Goal: Information Seeking & Learning: Find specific page/section

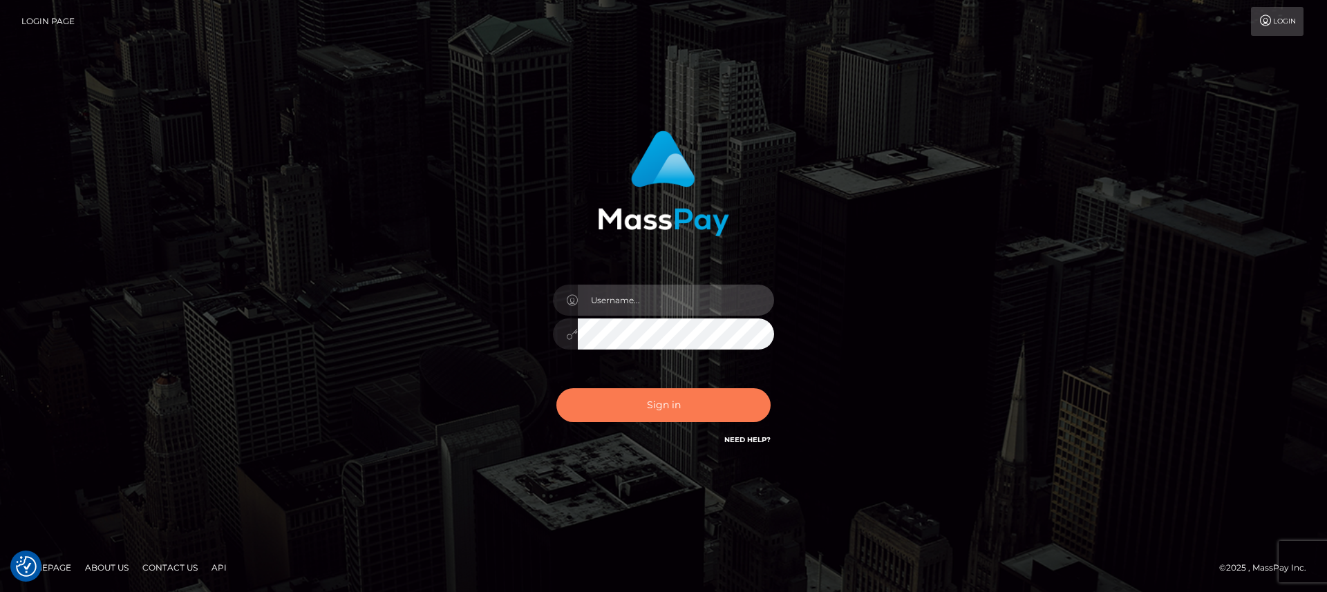
type input "nt.es"
click at [654, 417] on button "Sign in" at bounding box center [663, 405] width 214 height 34
type input "nt.es"
click at [655, 405] on button "Sign in" at bounding box center [663, 405] width 214 height 34
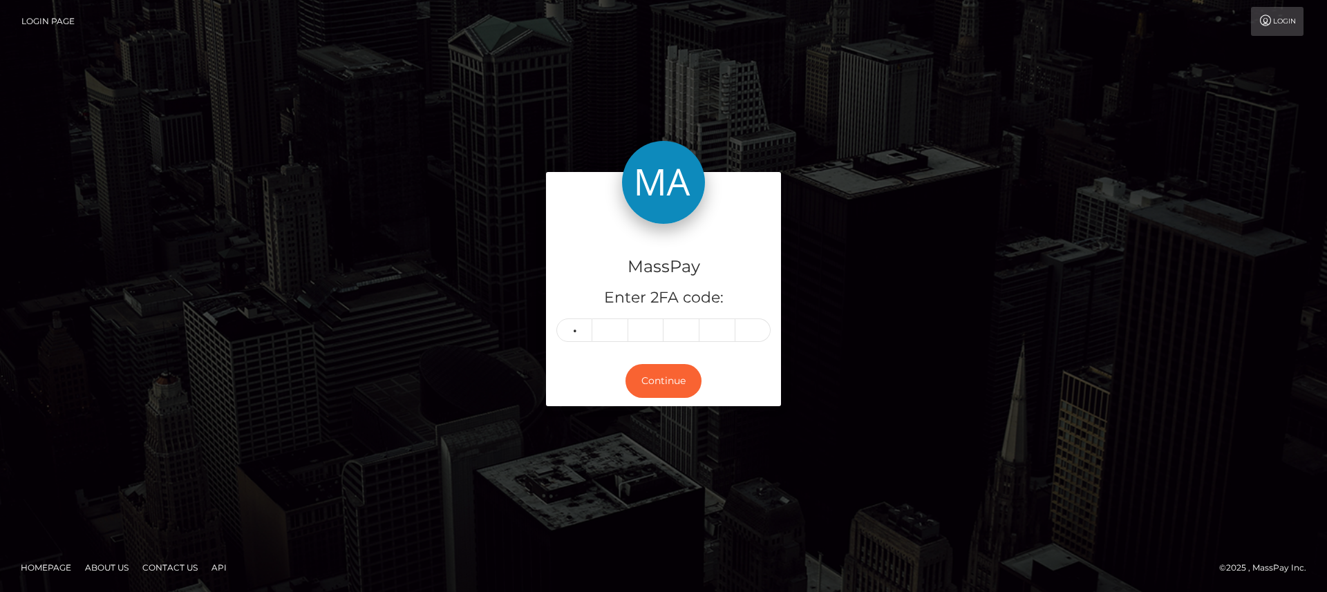
type input "7"
type input "8"
type input "7"
type input "1"
type input "9"
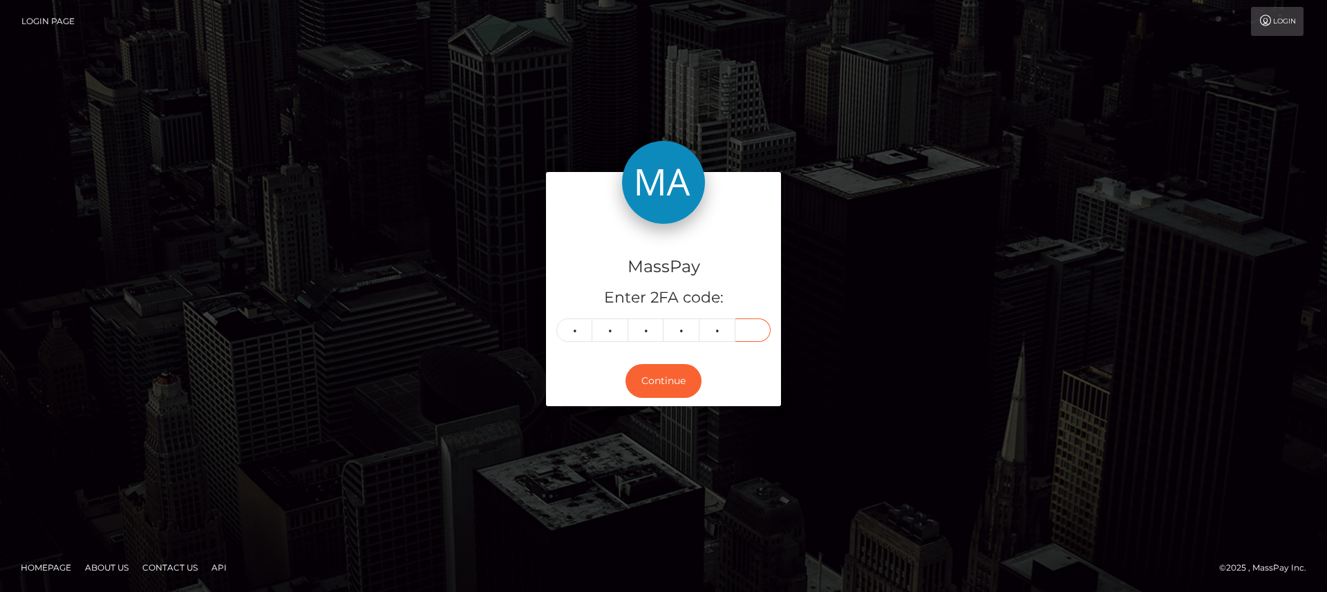
type input "6"
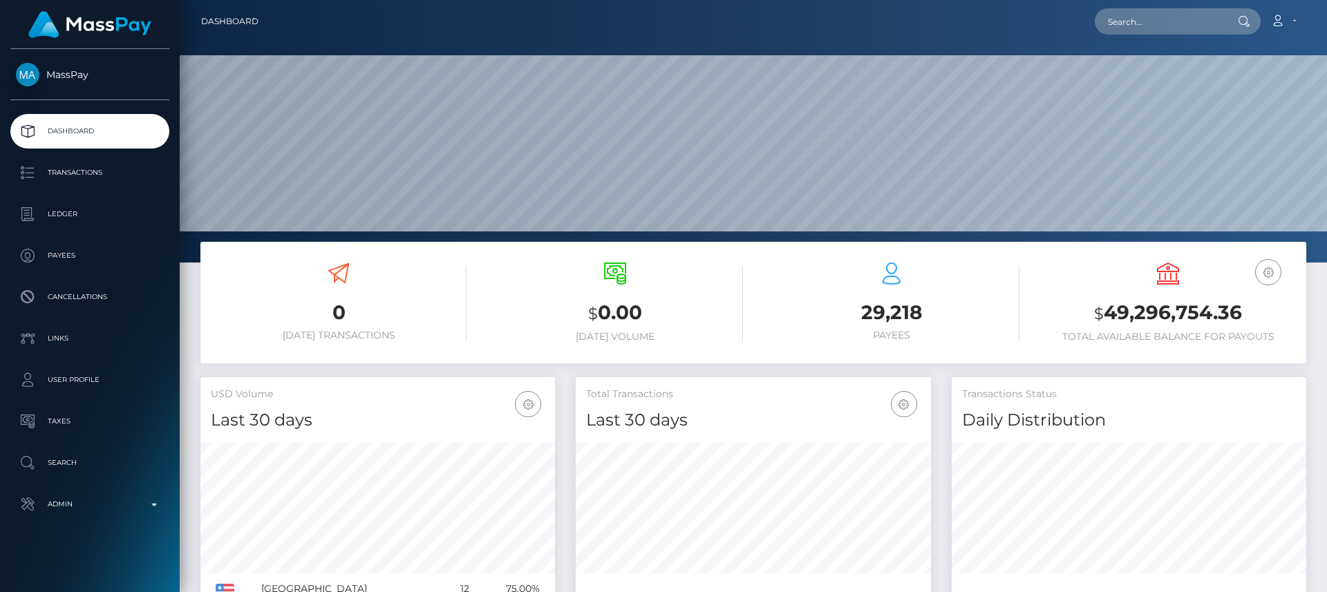
scroll to position [245, 355]
click at [1197, 19] on input "text" at bounding box center [1160, 21] width 130 height 26
paste input "sacredlotussteps@gmail.com"
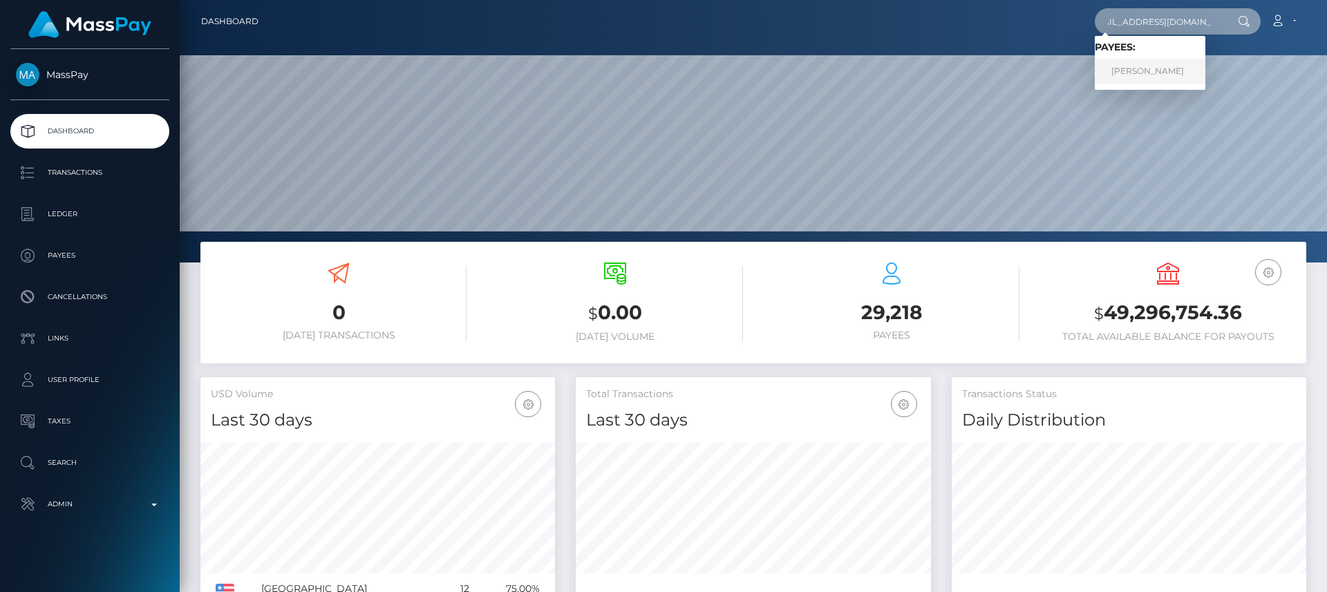
type input "sacredlotussteps@gmail.com"
click at [1153, 73] on link "Annik Beaupre" at bounding box center [1150, 72] width 111 height 26
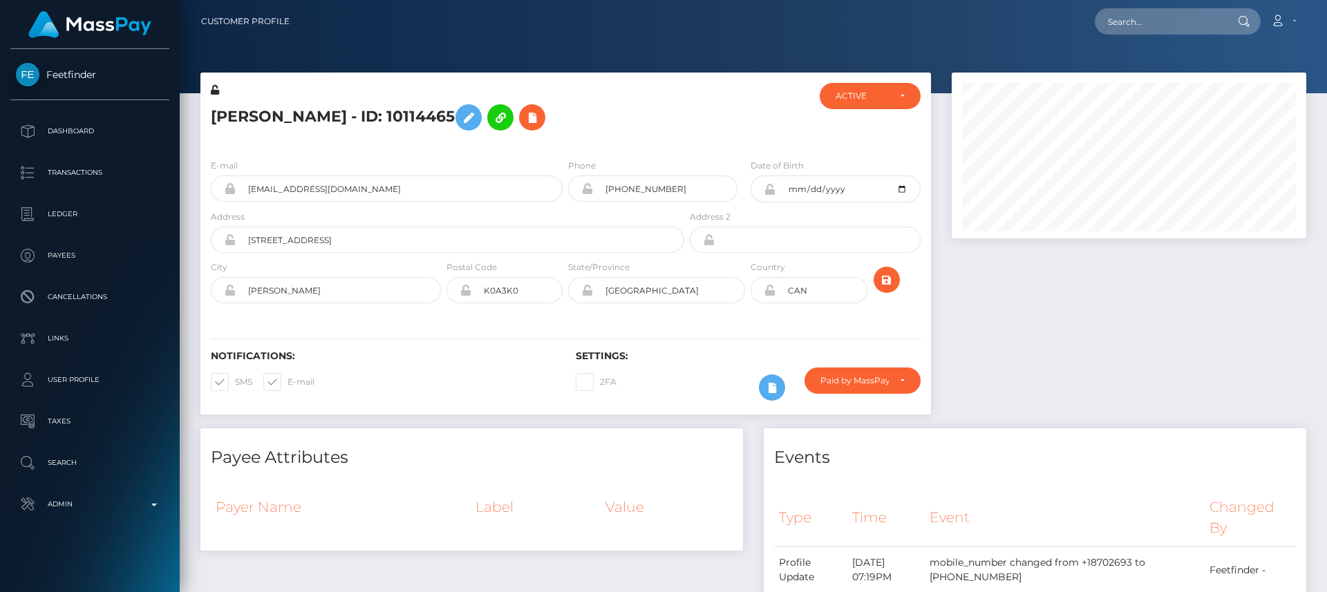
scroll to position [166, 355]
click at [1145, 308] on div at bounding box center [1128, 251] width 375 height 356
click at [1146, 317] on div at bounding box center [1128, 251] width 375 height 356
click at [1021, 389] on div at bounding box center [1128, 251] width 375 height 356
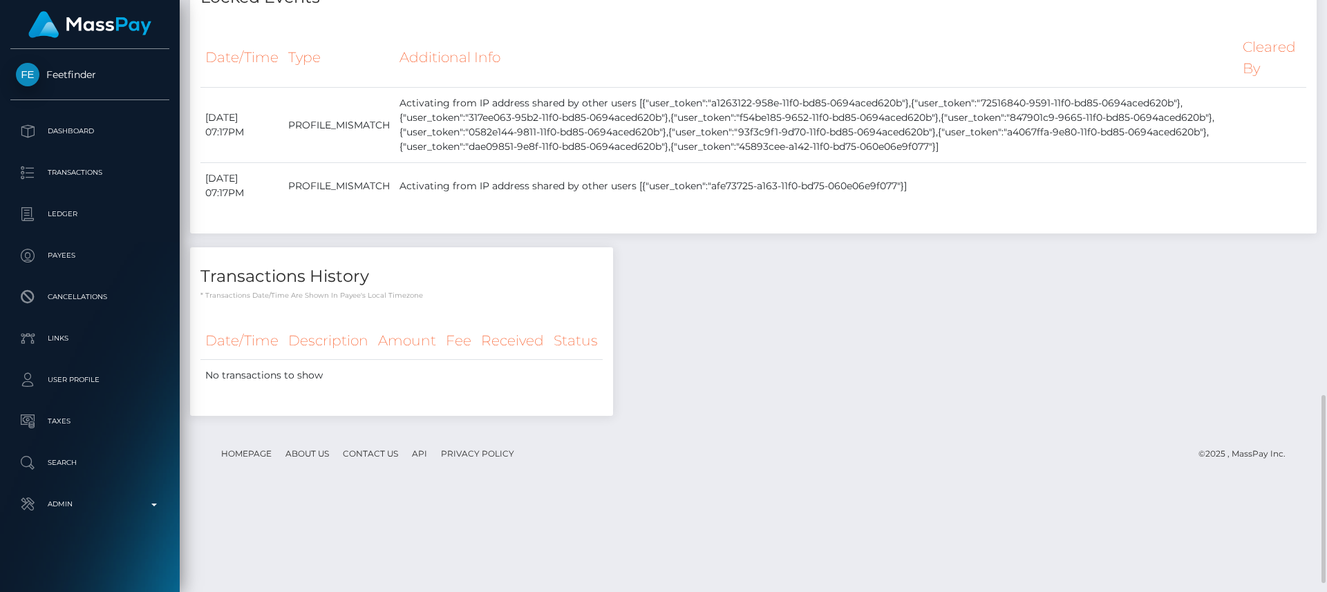
scroll to position [1273, 0]
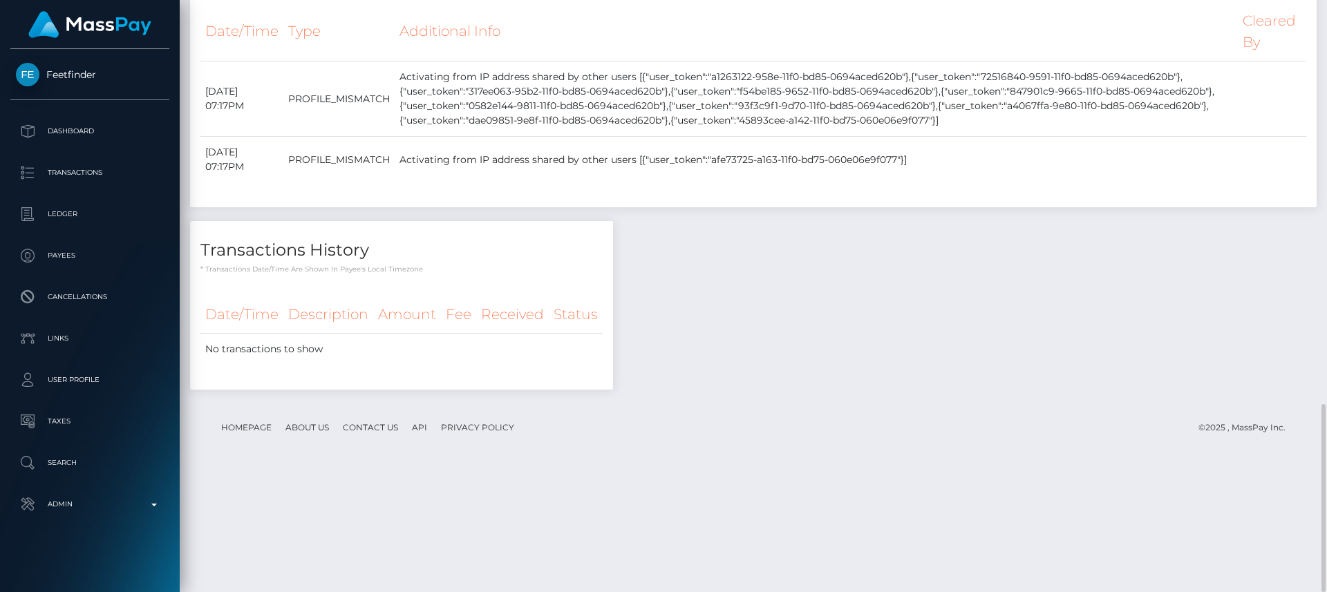
click at [930, 61] on th "Additional Info" at bounding box center [816, 31] width 843 height 59
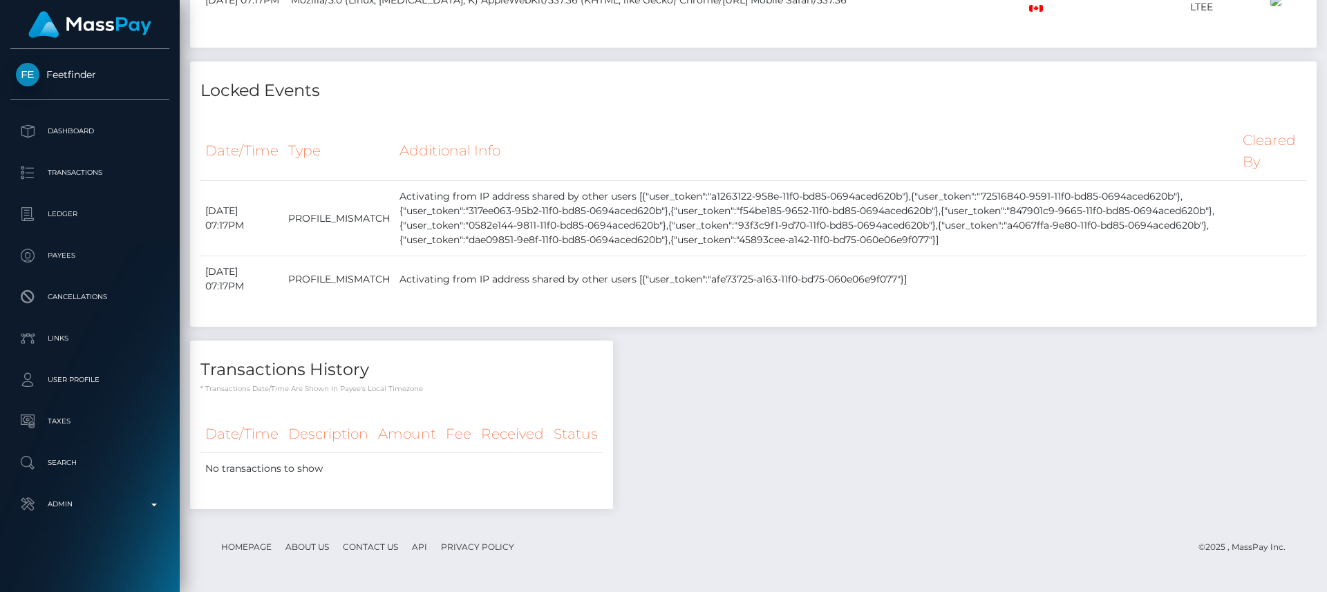
scroll to position [0, 0]
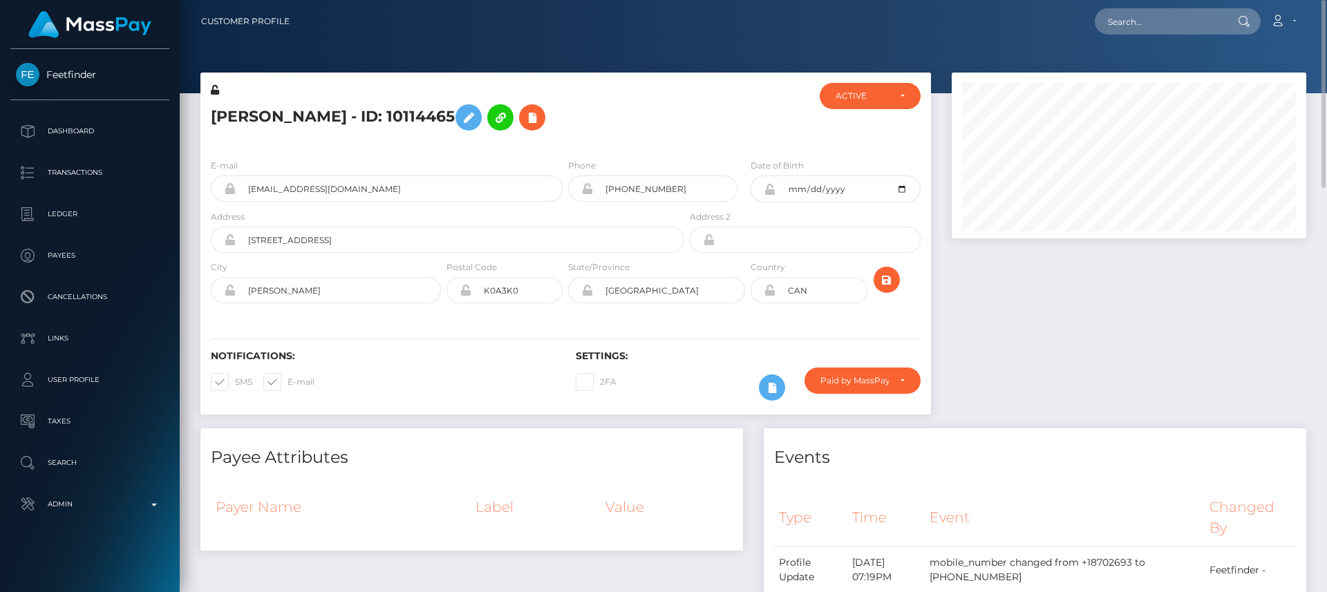
click at [243, 113] on h5 "Annik Beaupre - ID: 10114465" at bounding box center [444, 117] width 466 height 40
copy h5 "Annik"
click at [447, 66] on div at bounding box center [753, 46] width 1147 height 93
click at [447, 468] on h4 "Payee Attributes" at bounding box center [472, 458] width 522 height 24
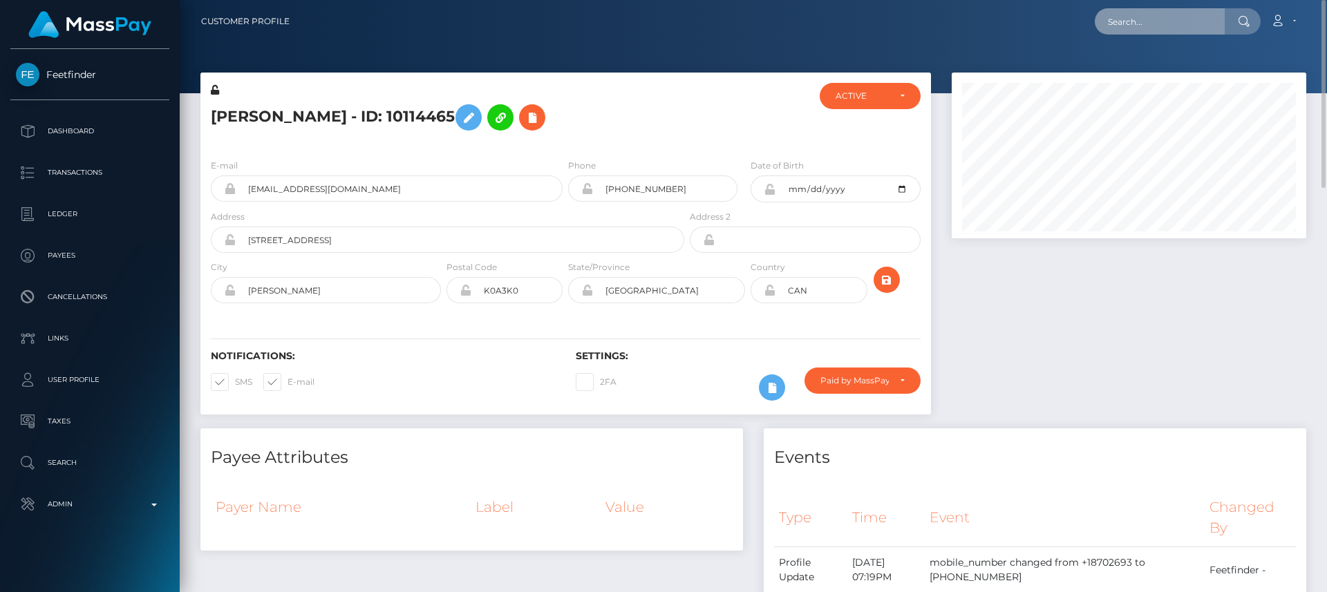
click at [1166, 26] on input "text" at bounding box center [1160, 21] width 130 height 26
paste input "summermarie0625@gmail.com"
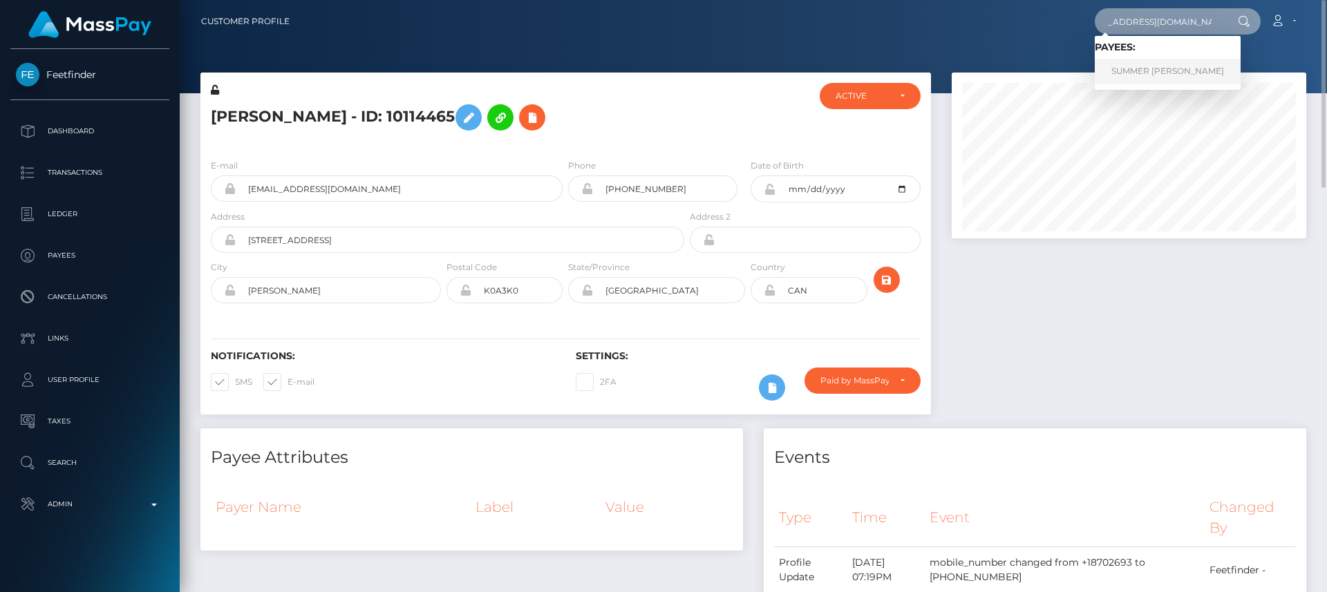
type input "summermarie0625@gmail.com"
click at [1156, 60] on link "SUMMER MARIE WEIMERN" at bounding box center [1168, 72] width 146 height 26
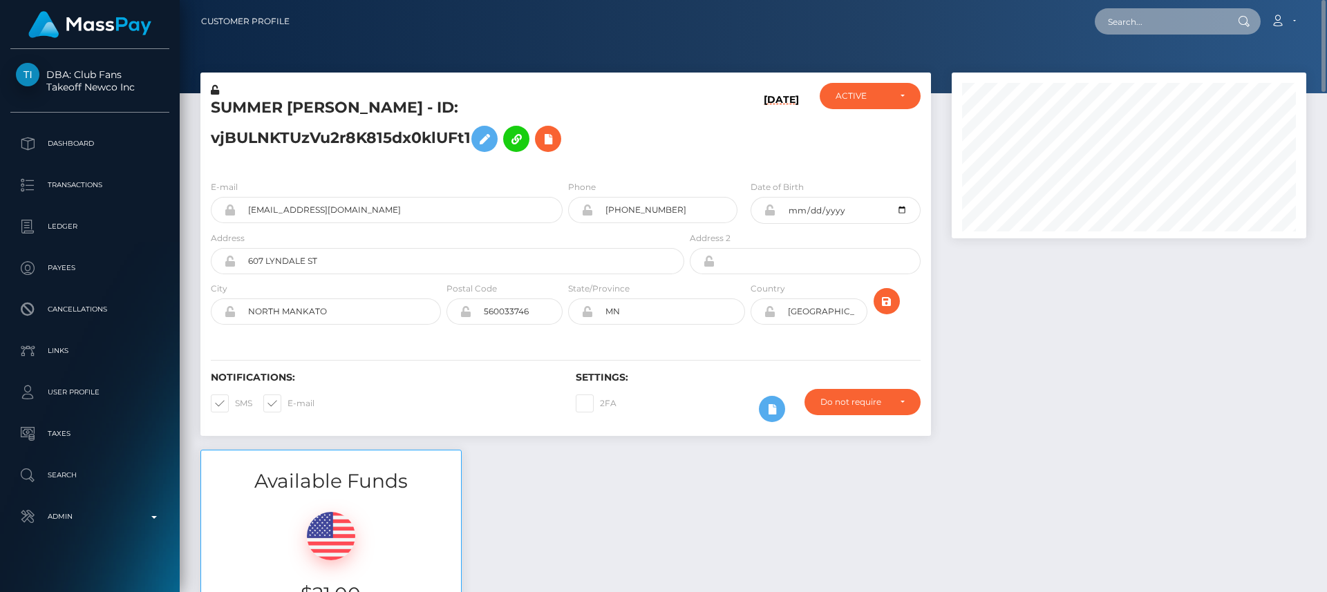
click at [1130, 21] on input "text" at bounding box center [1160, 21] width 130 height 26
paste input "boyweaves@hotmail.com"
type input "boyweaves@hotmail.com"
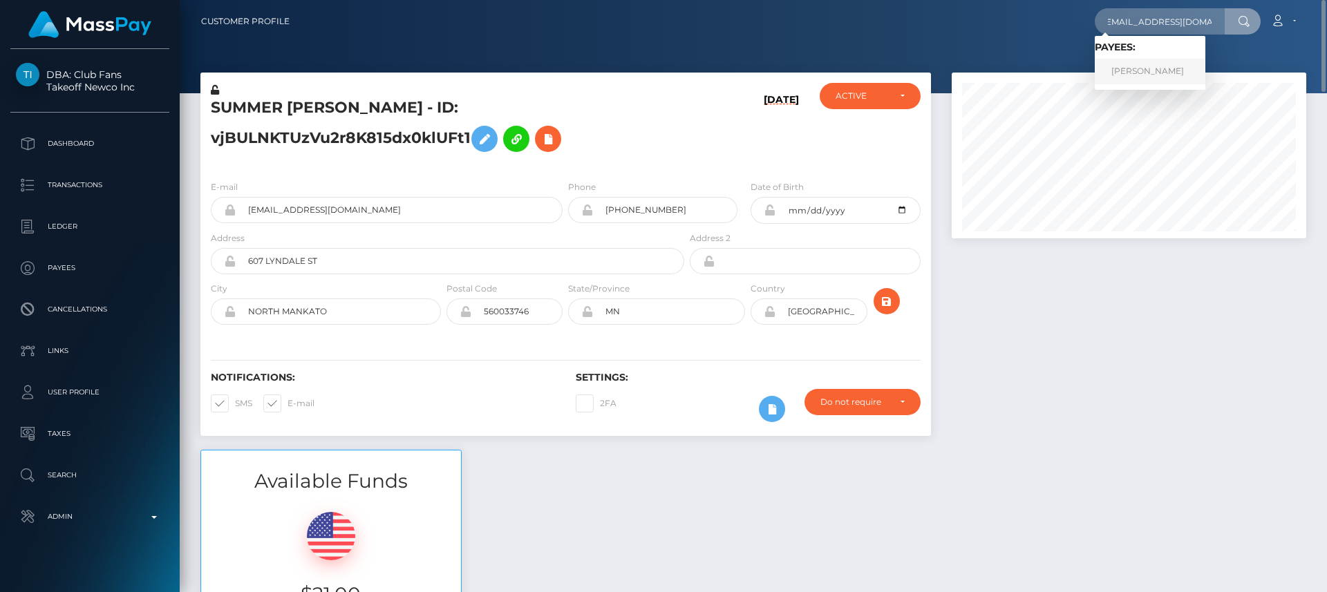
scroll to position [0, 0]
click at [1129, 71] on link "Christopher Pineau" at bounding box center [1150, 72] width 111 height 26
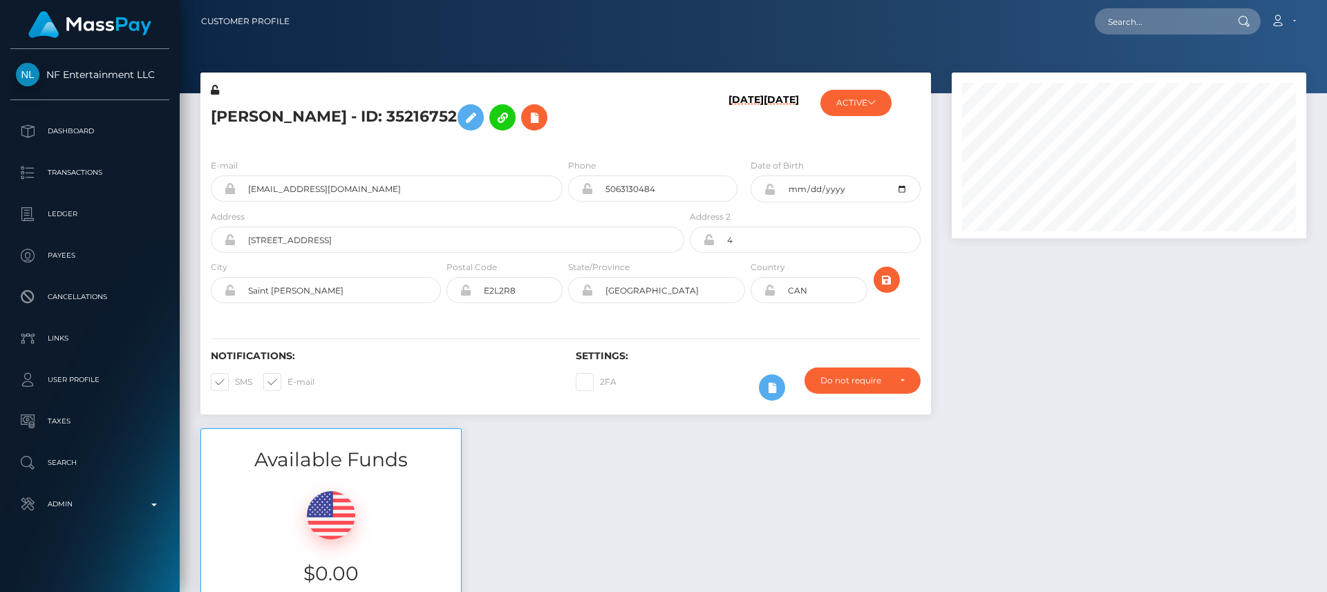
scroll to position [166, 355]
click at [356, 172] on div "E-mail boyweaves@hotmail.com" at bounding box center [387, 180] width 352 height 44
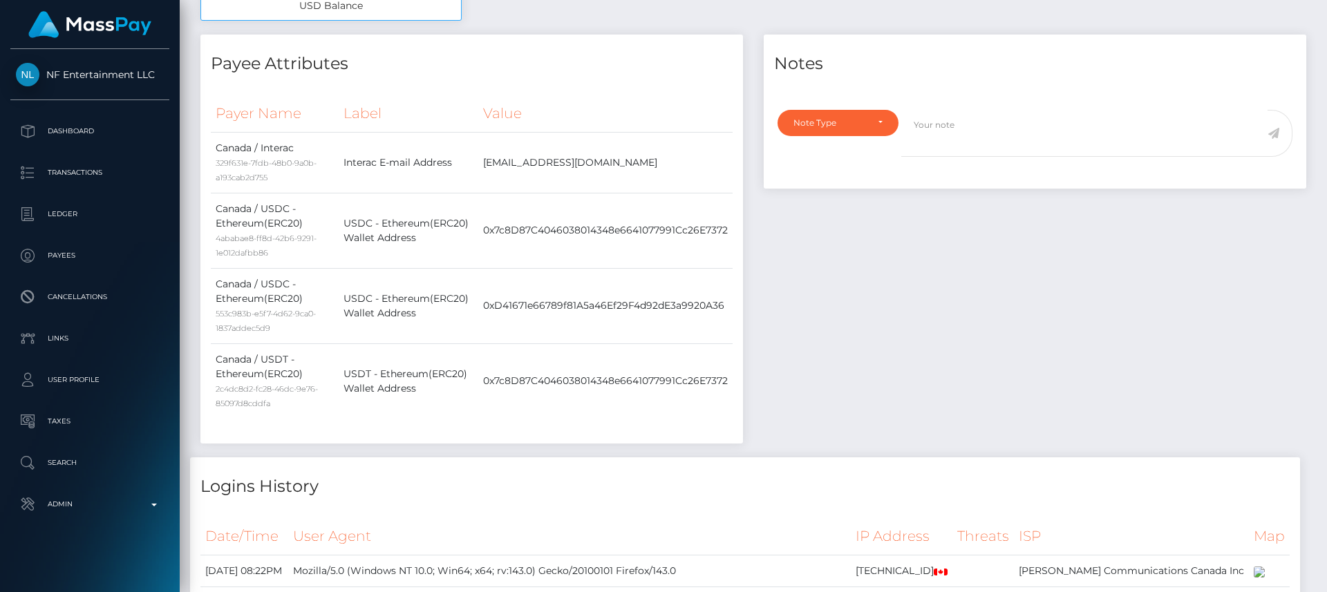
scroll to position [0, 0]
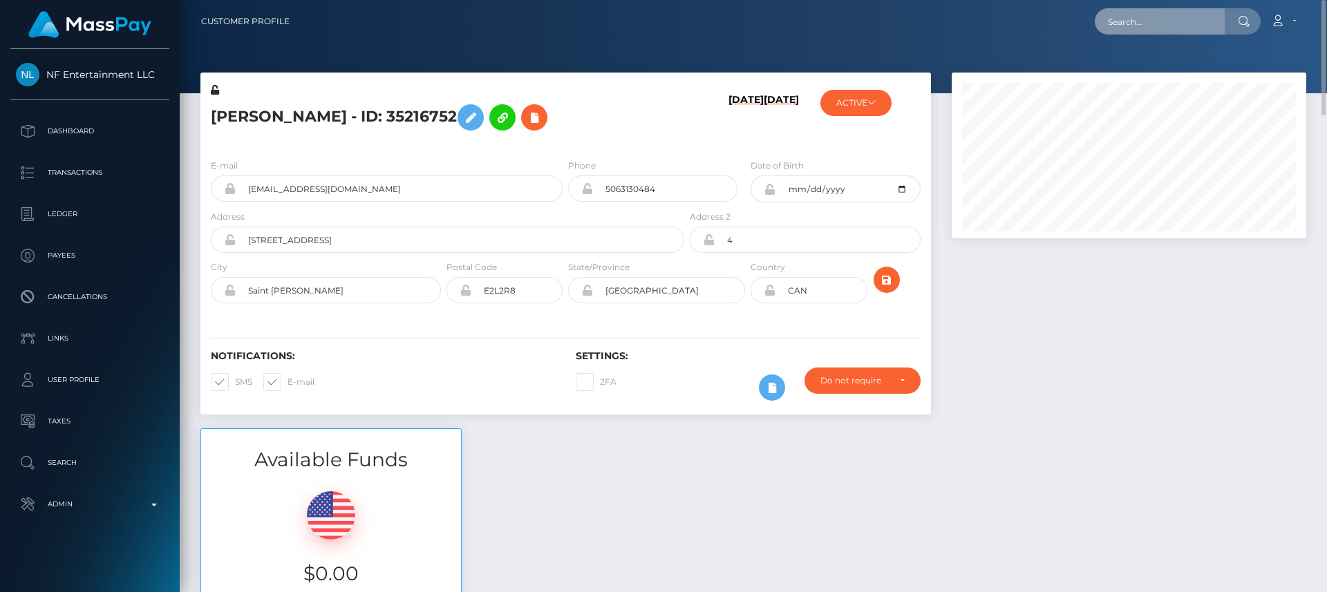
click at [1162, 26] on input "text" at bounding box center [1160, 21] width 130 height 26
paste input "brendis_pr3tty@hotmail.com"
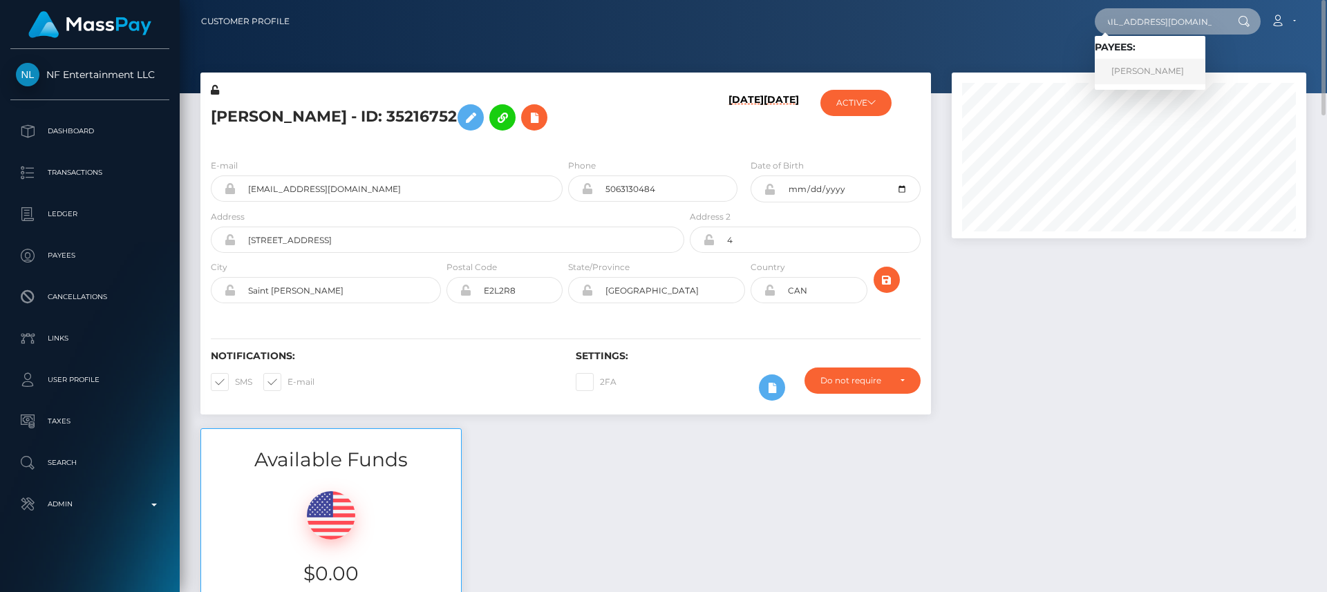
type input "brendis_pr3tty@hotmail.com"
click at [1159, 68] on link "Brenda" at bounding box center [1150, 72] width 111 height 26
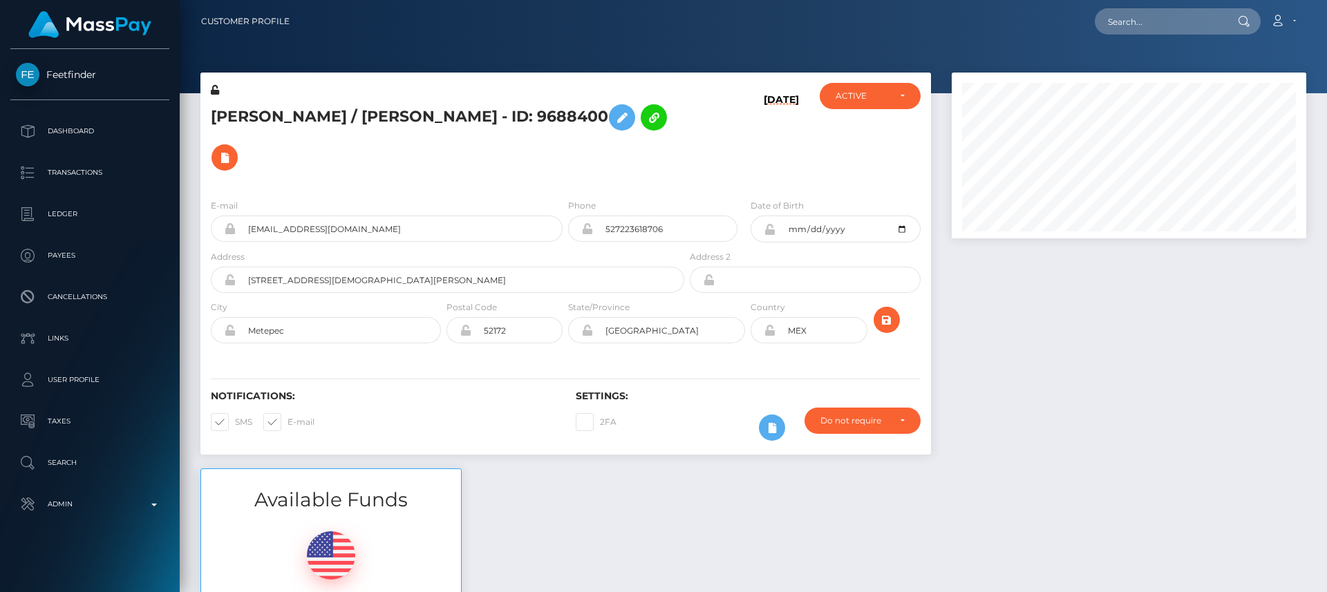
scroll to position [166, 355]
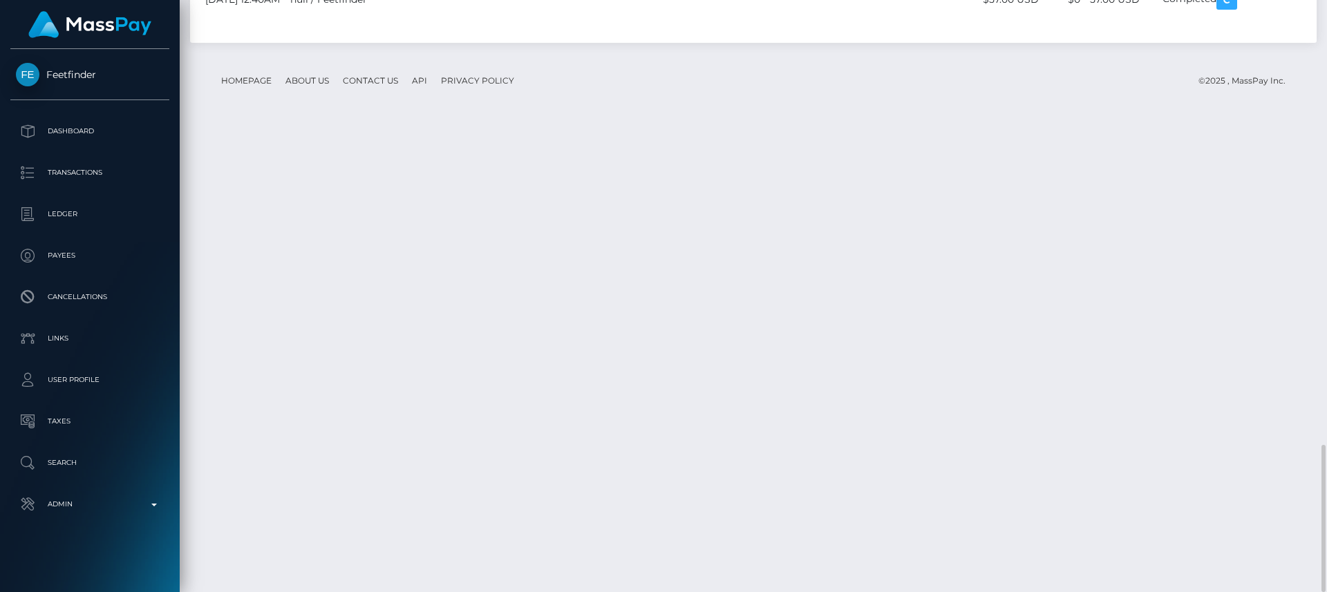
click at [1234, 295] on body "Feetfinder Dashboard Transactions Ledger Payees Cancellations Links" at bounding box center [663, 296] width 1327 height 592
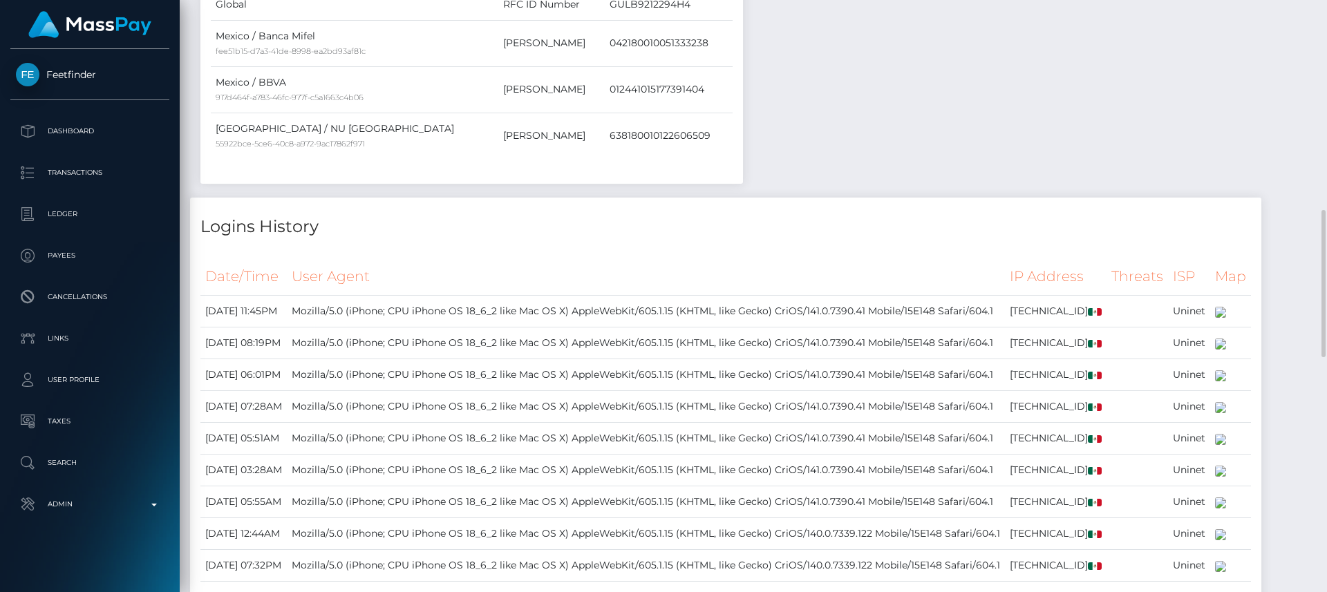
scroll to position [1786, 0]
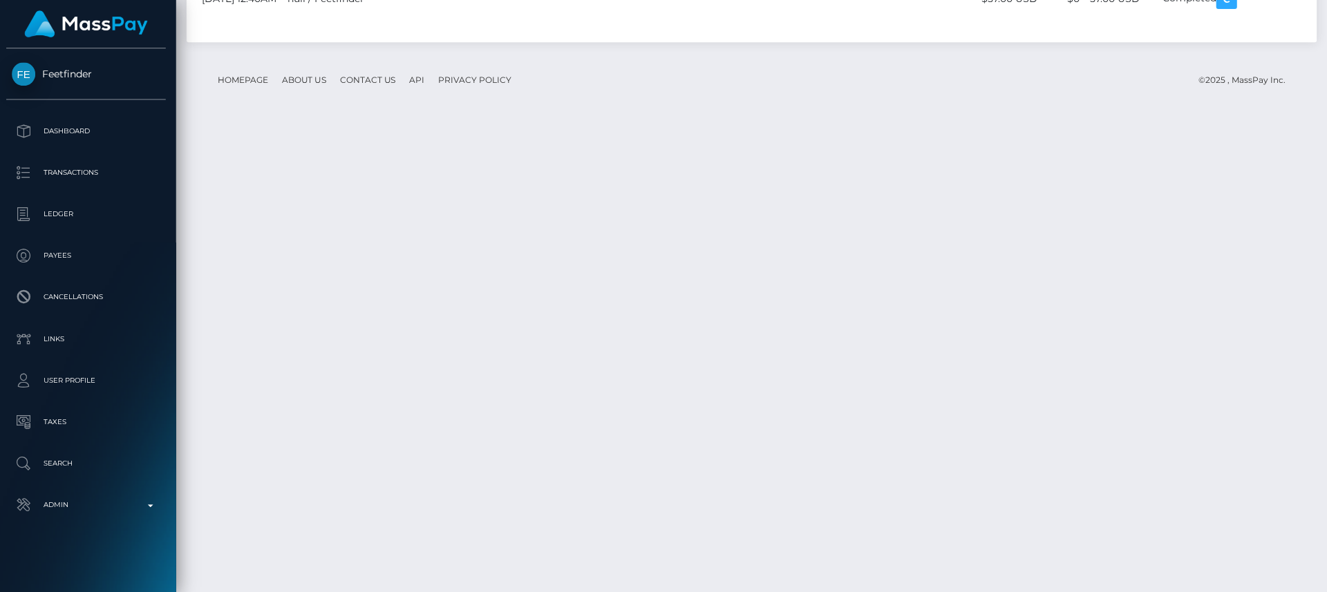
click at [1232, 294] on div "Force status update" at bounding box center [1222, 297] width 101 height 26
click at [1229, 292] on div "Force status update" at bounding box center [1222, 297] width 101 height 26
click at [1234, 295] on body "Feetfinder Dashboard Transactions Ledger Payees Cancellations Links" at bounding box center [663, 296] width 1327 height 592
click at [1234, 294] on div "Force status update" at bounding box center [1222, 297] width 101 height 26
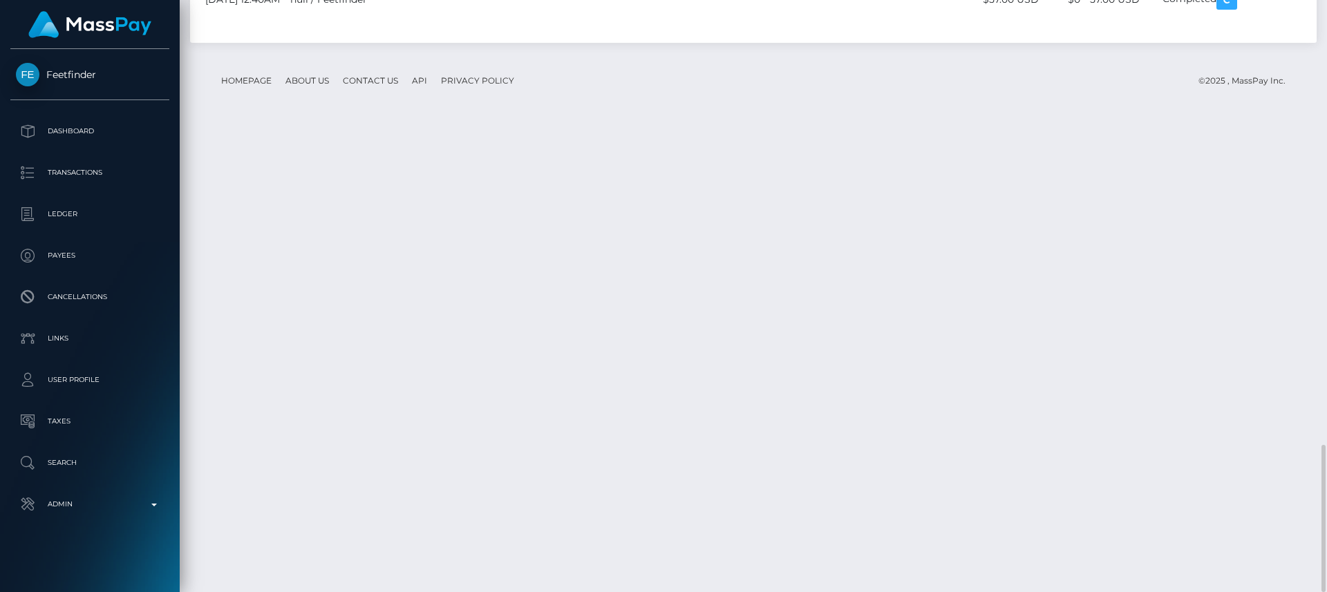
click at [1232, 297] on div "Force status update" at bounding box center [1222, 297] width 101 height 26
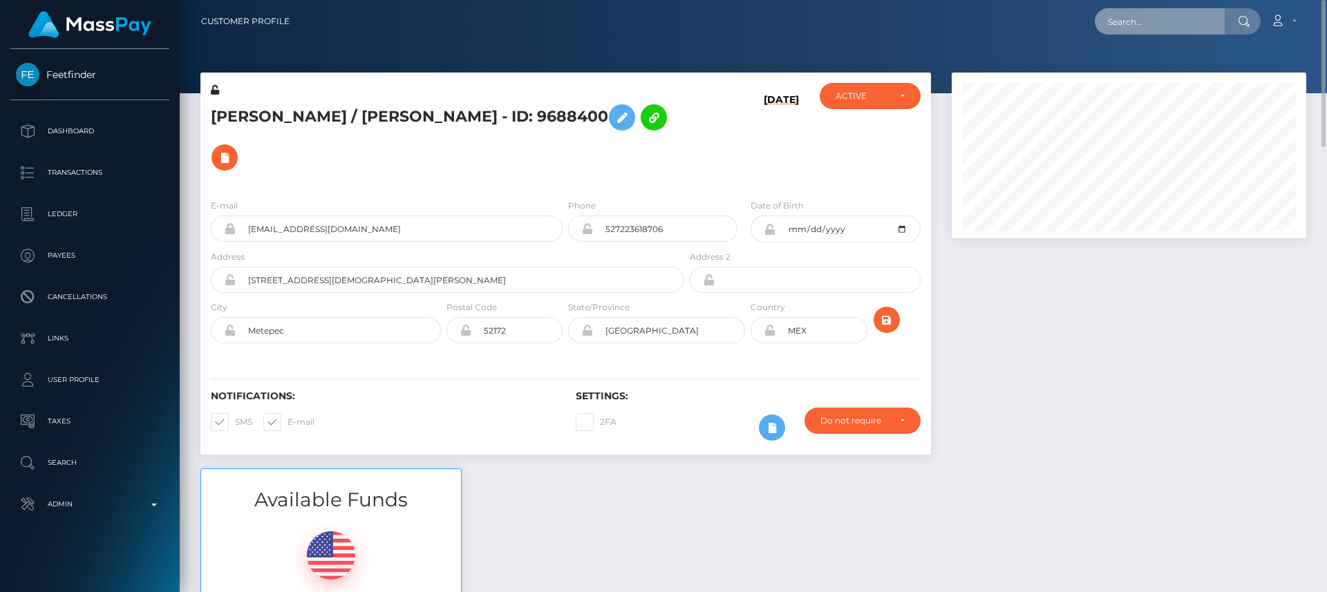
click at [1193, 14] on input "text" at bounding box center [1160, 21] width 130 height 26
paste input "annahuxford@gmail.com"
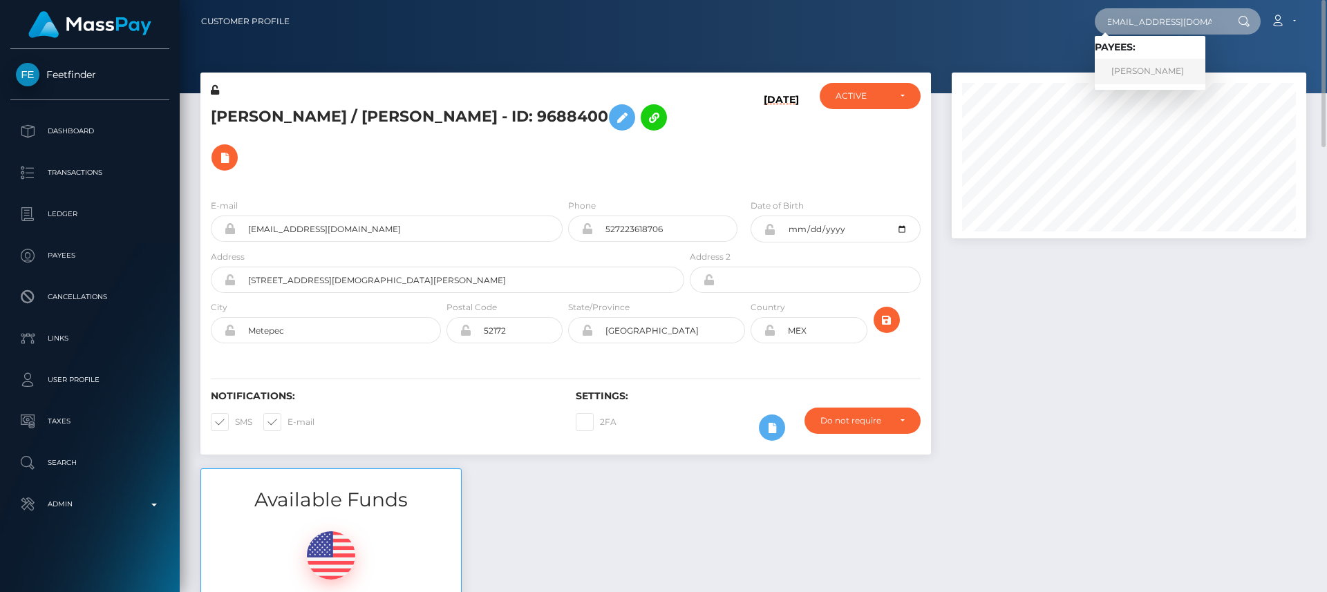
type input "annahuxford@gmail.com"
click at [1180, 75] on link "ANNA MARIAN HUXFORD" at bounding box center [1150, 72] width 111 height 26
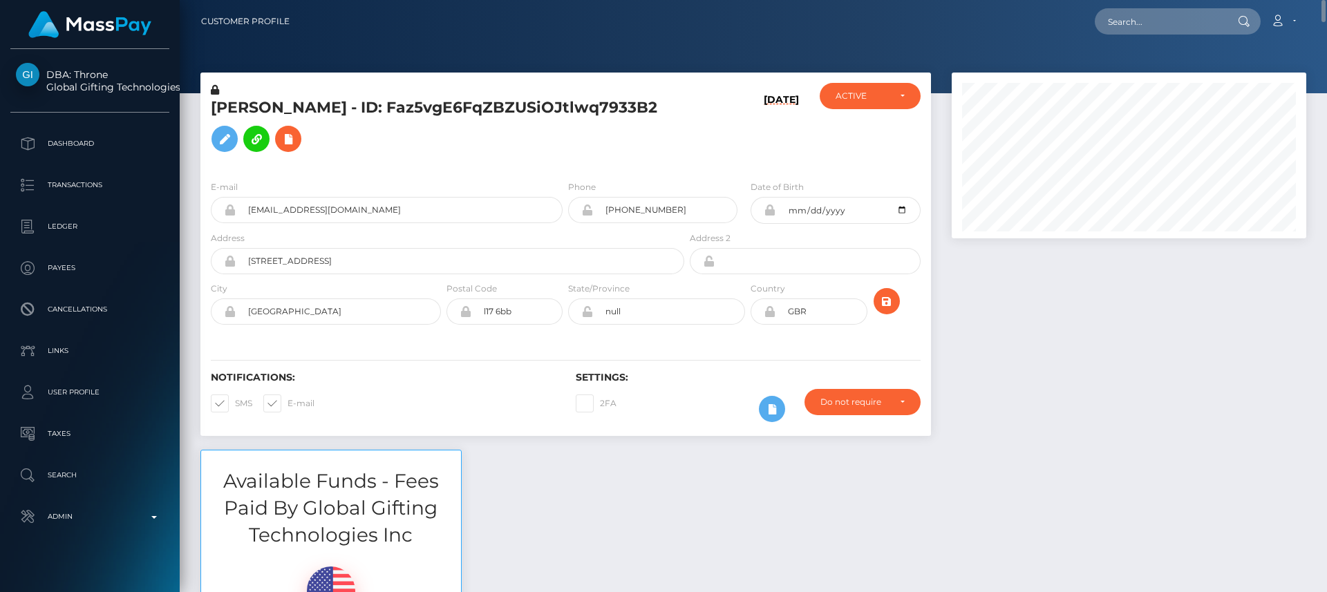
click at [232, 98] on h5 "[PERSON_NAME] - ID: Faz5vgE6FqZBZUSiOJtlwq7933B2" at bounding box center [444, 128] width 466 height 62
click at [232, 98] on h5 "ANNA MARIAN HUXFORD - ID: Faz5vgE6FqZBZUSiOJtlwq7933B2" at bounding box center [444, 128] width 466 height 62
copy h5 "ANNA"
click at [579, 495] on div "Available Funds - Fees Paid By Global Gifting Technologies Inc $0.00 USD Balance" at bounding box center [753, 578] width 1127 height 257
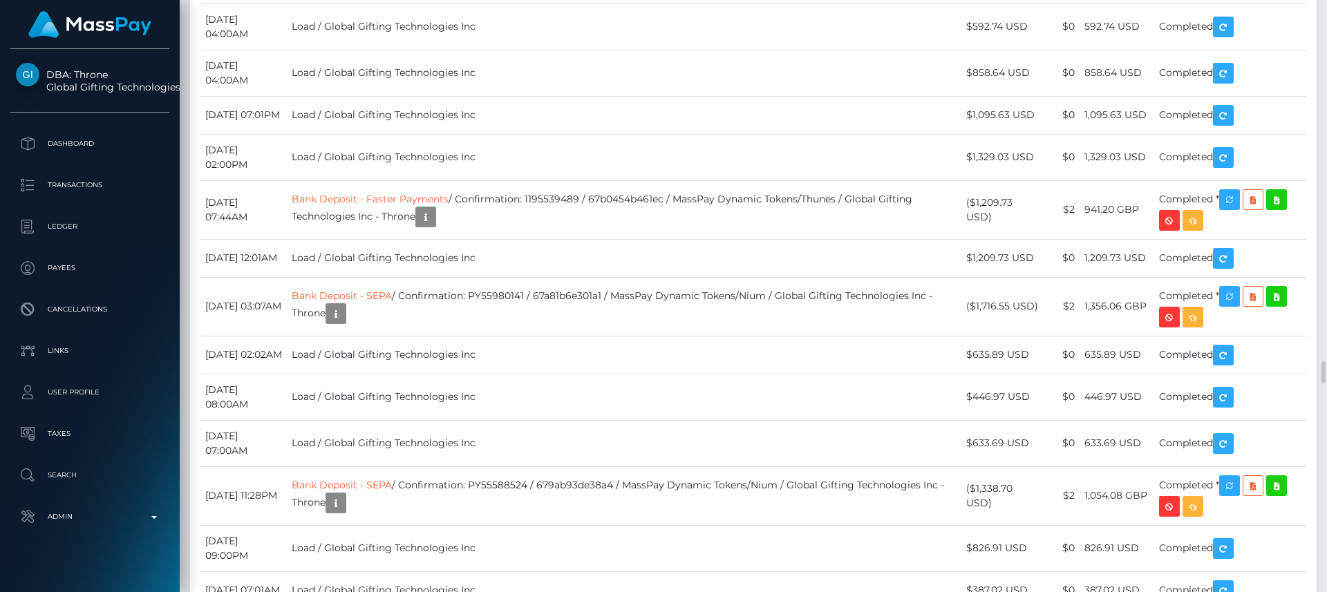
scroll to position [9425, 0]
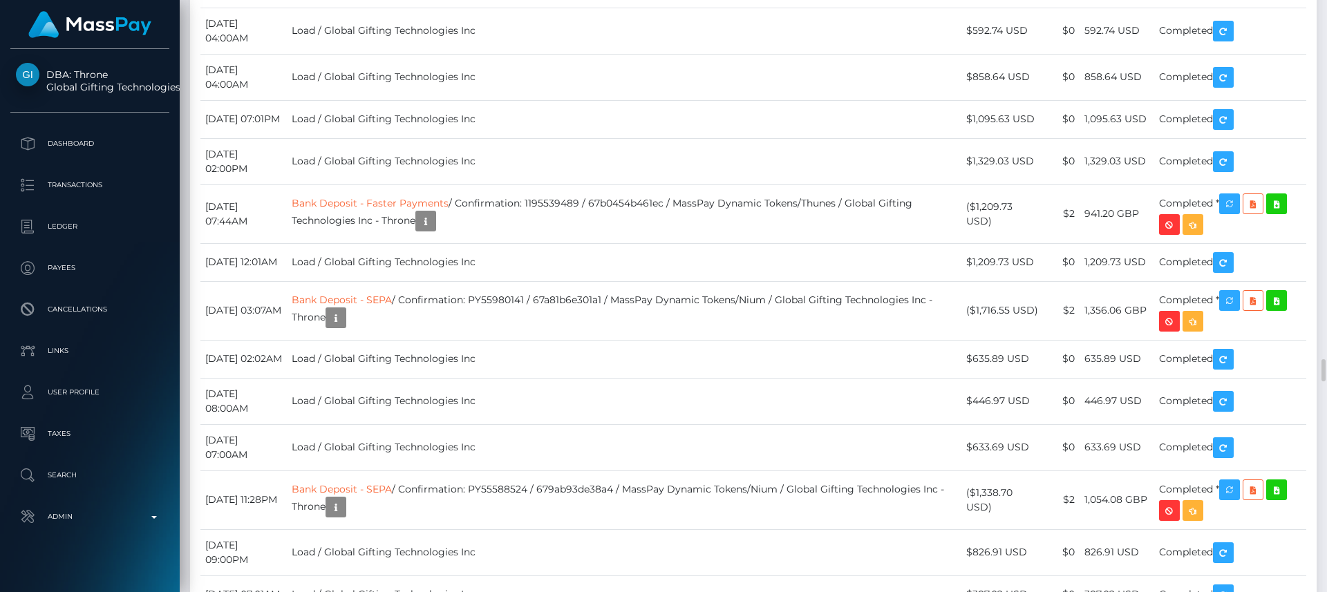
click at [507, 250] on div "Additional Info" at bounding box center [507, 257] width 90 height 26
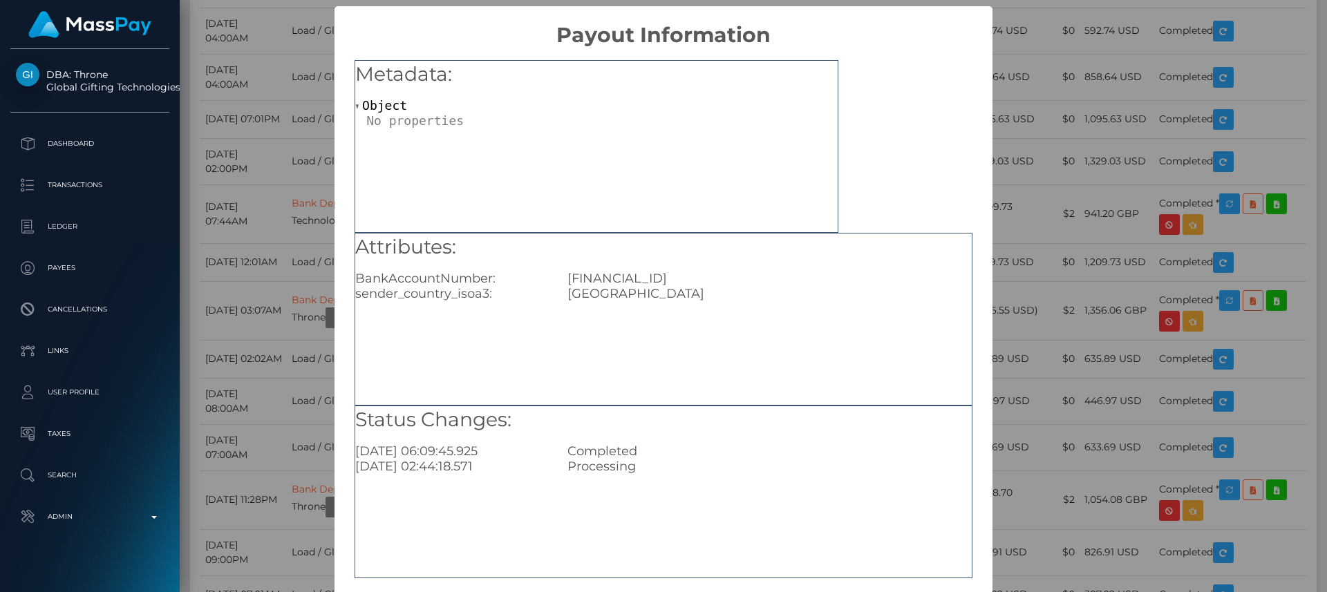
click at [633, 261] on div "Attributes: BankAccountNumber: GB58HLFX11643605377761 sender_country_isoa3: USA" at bounding box center [663, 268] width 617 height 68
drag, startPoint x: 726, startPoint y: 278, endPoint x: 692, endPoint y: 277, distance: 33.9
click at [692, 277] on div "GB58HLFX11643605377761" at bounding box center [769, 278] width 424 height 15
copy div "77761"
click at [600, 154] on div "Metadata: Object" at bounding box center [597, 146] width 484 height 173
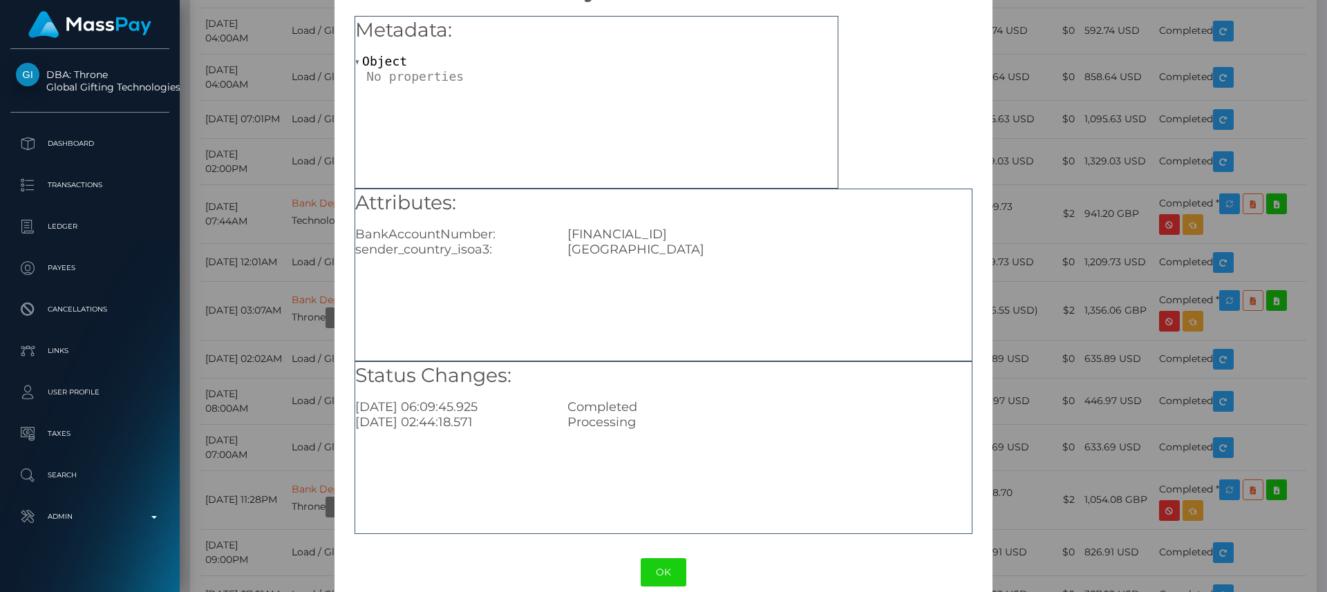
scroll to position [65, 0]
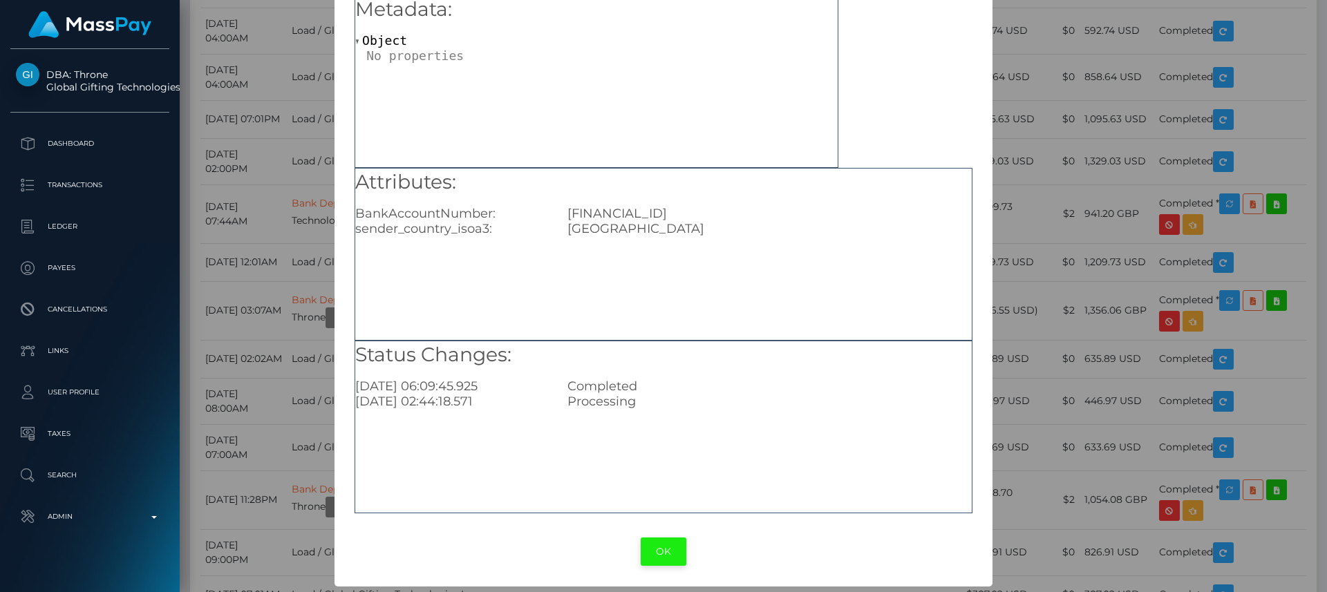
click at [662, 547] on button "OK" at bounding box center [664, 552] width 46 height 28
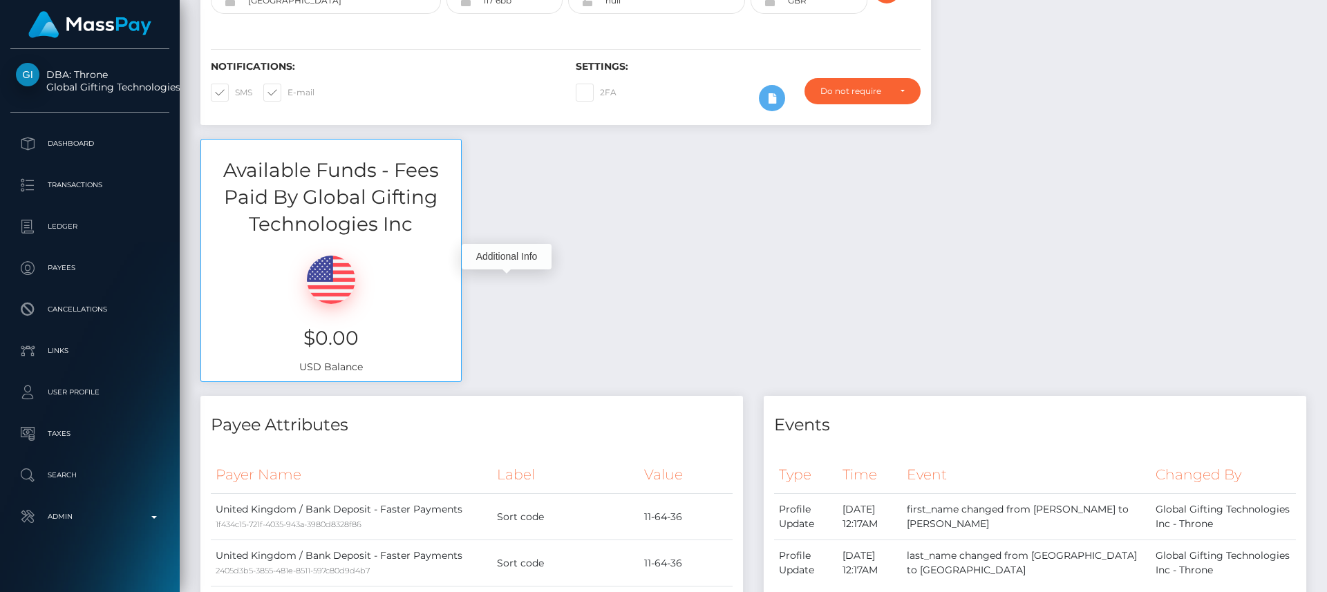
scroll to position [0, 0]
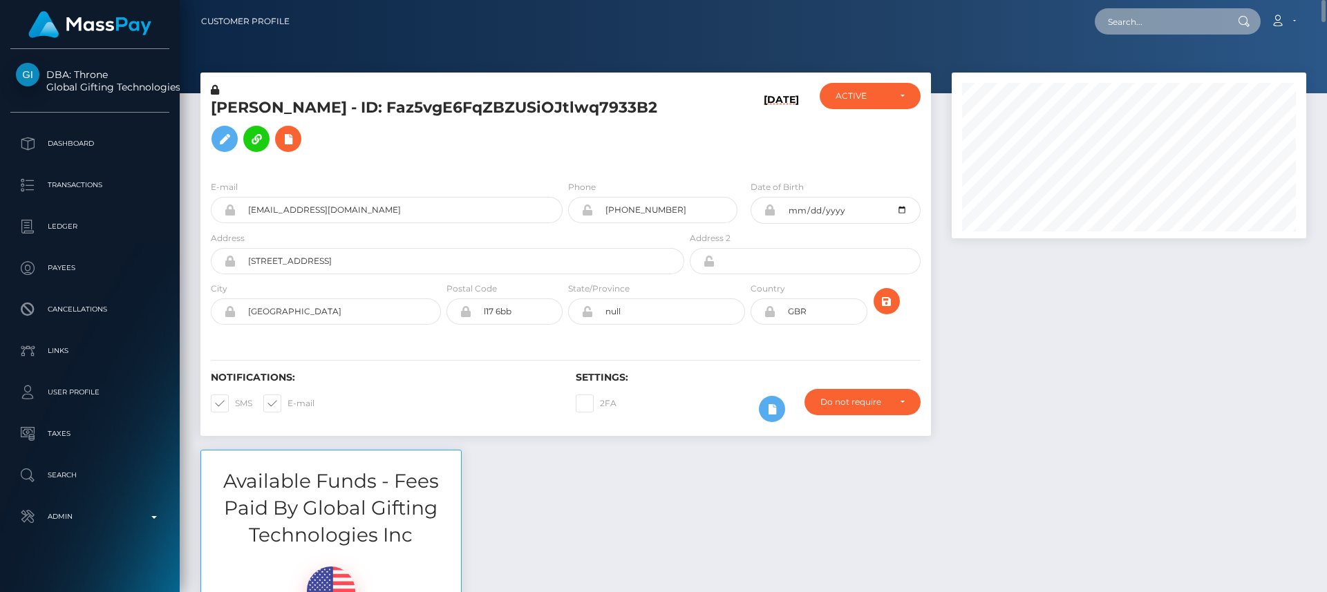
click at [1136, 25] on input "text" at bounding box center [1160, 21] width 130 height 26
paste input "ahmed.jaiem97@gmail.com"
type input "ahmed.jaiem97@gmail.com"
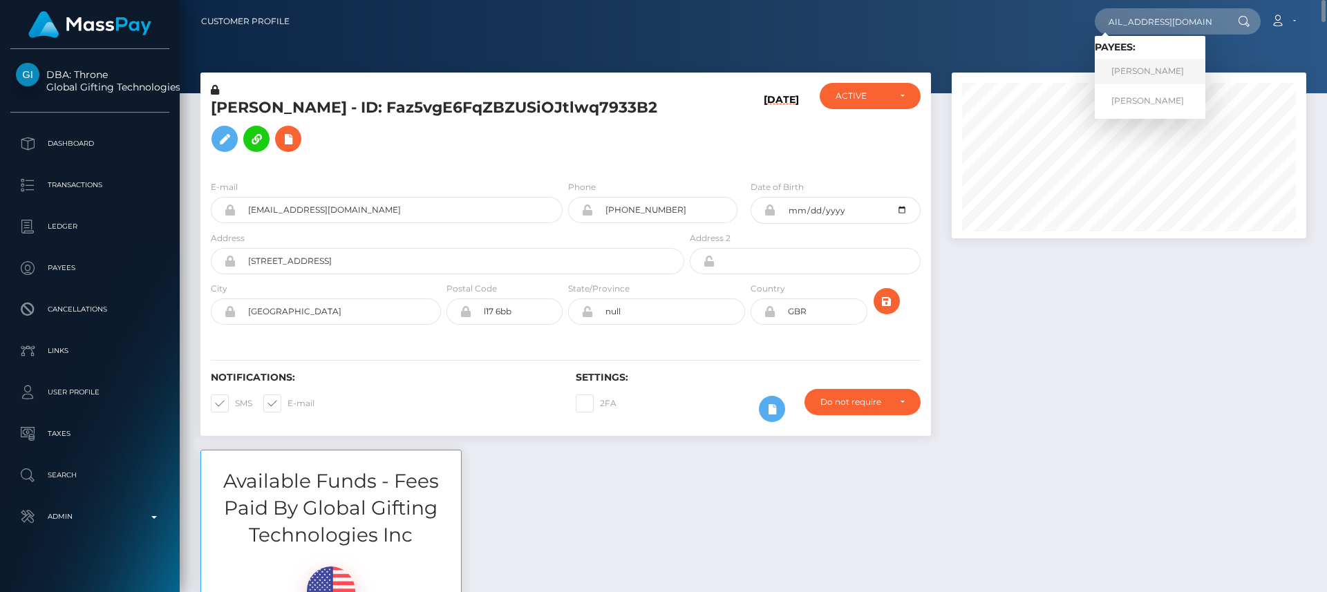
scroll to position [0, 0]
click at [1148, 65] on link "AHMED JAIEM" at bounding box center [1150, 72] width 111 height 26
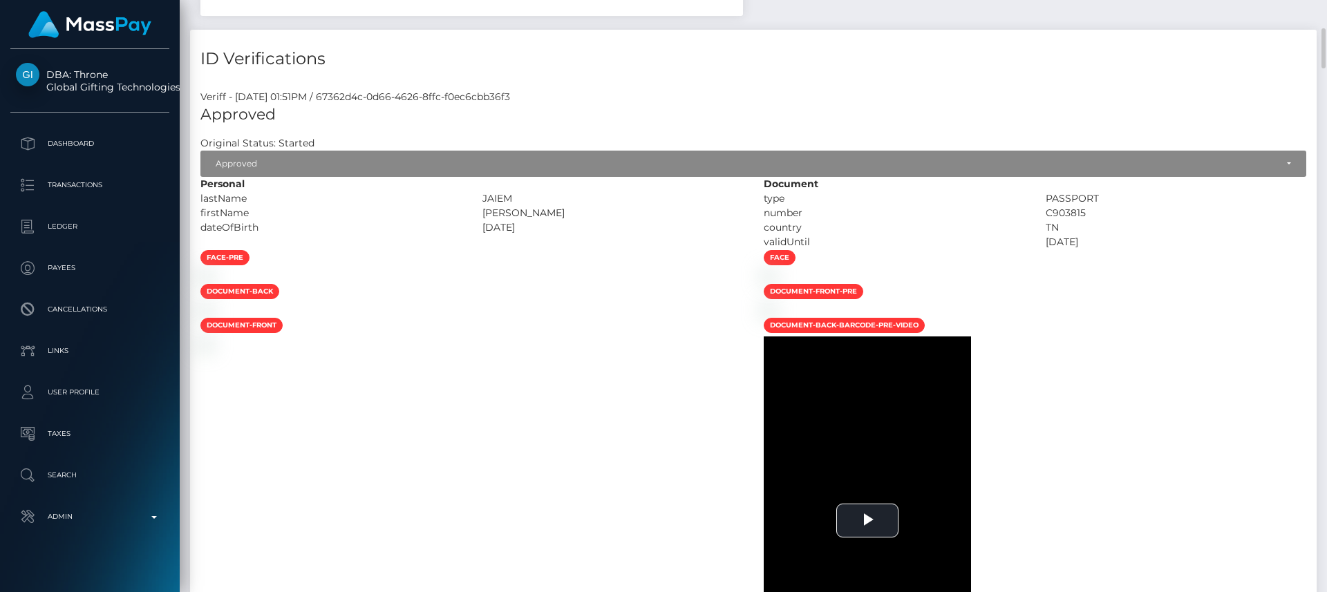
scroll to position [1468, 0]
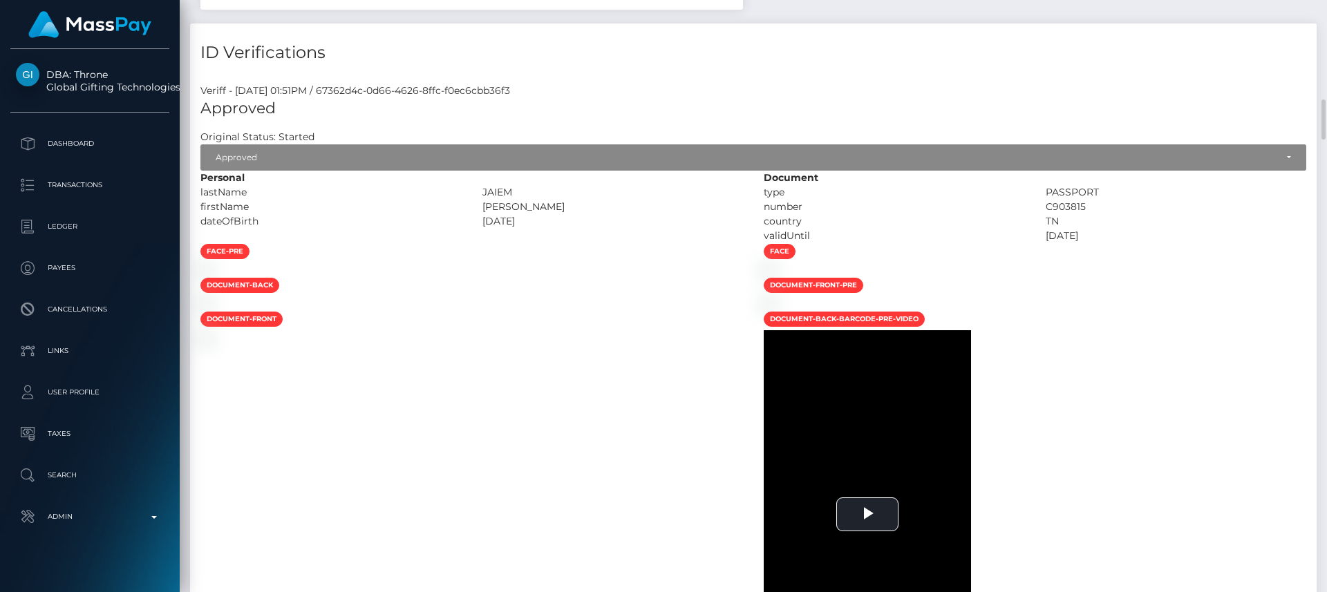
drag, startPoint x: 0, startPoint y: 0, endPoint x: 854, endPoint y: -67, distance: 856.3
click at [854, 0] on html "DBA: Throne Global Gifting Technologies Inc Dashboard Transactions Ledger Payee…" at bounding box center [663, 296] width 1327 height 592
click at [872, 35] on div "ID Verifications" at bounding box center [753, 44] width 1127 height 41
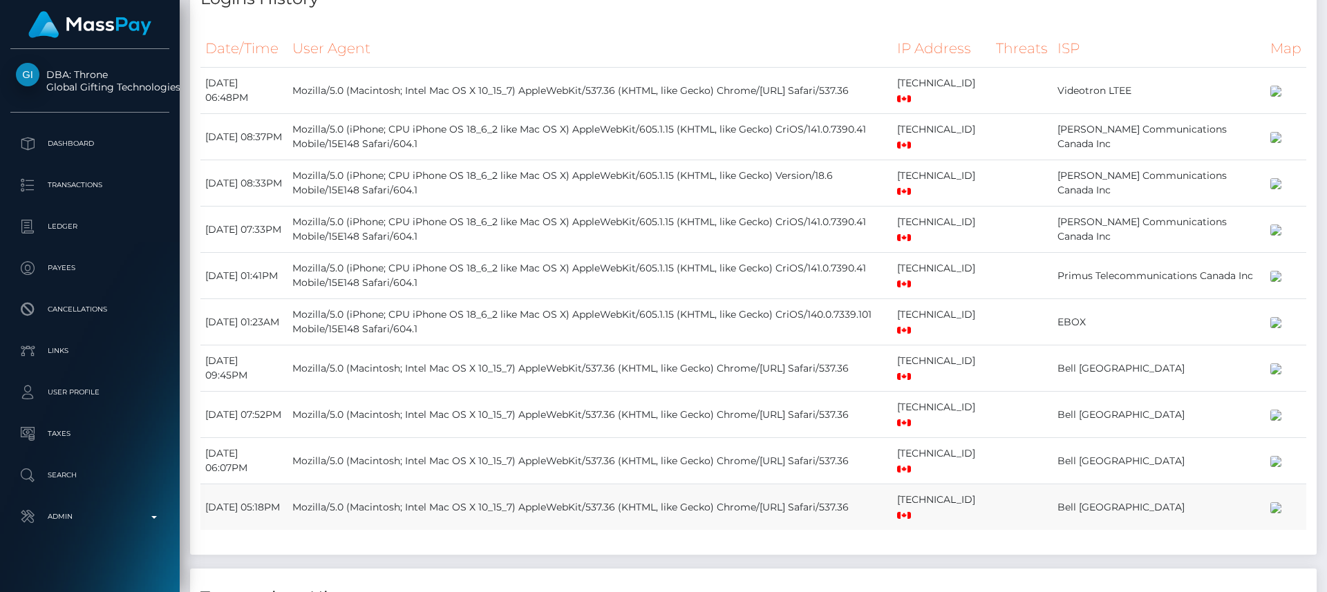
scroll to position [0, 0]
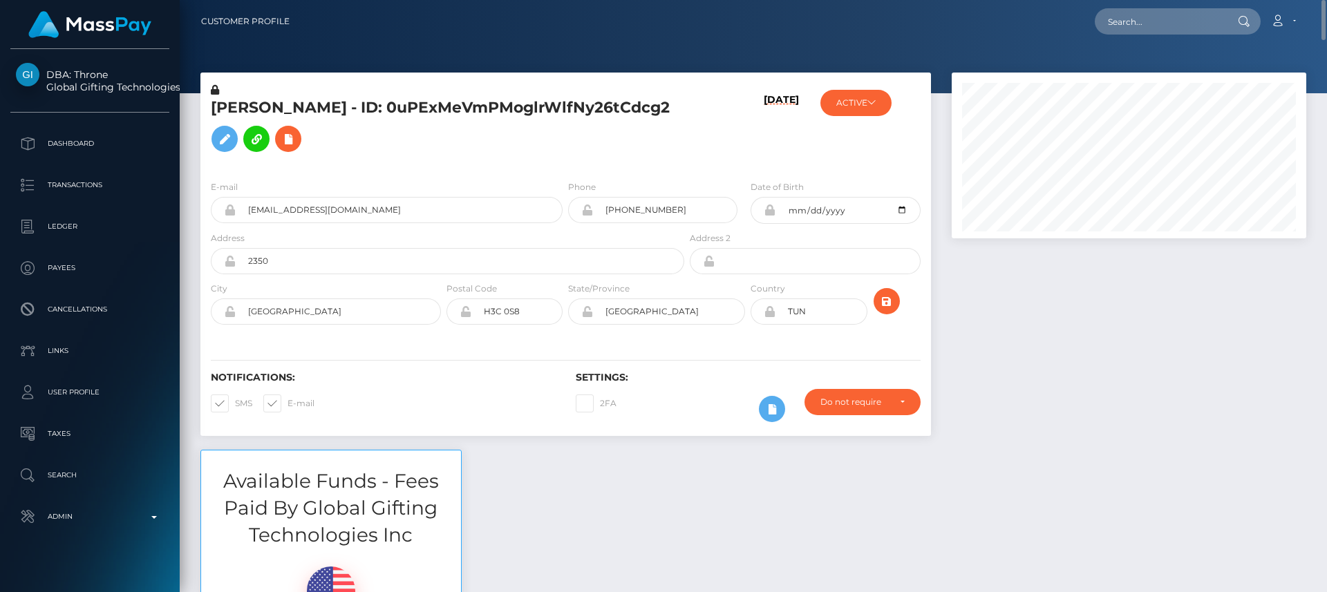
click at [684, 444] on div "[PERSON_NAME] - ID: 0uPExMeVmPMoglrWlfNy26tCdcg2 [DATE] ACTIVE" at bounding box center [565, 261] width 751 height 377
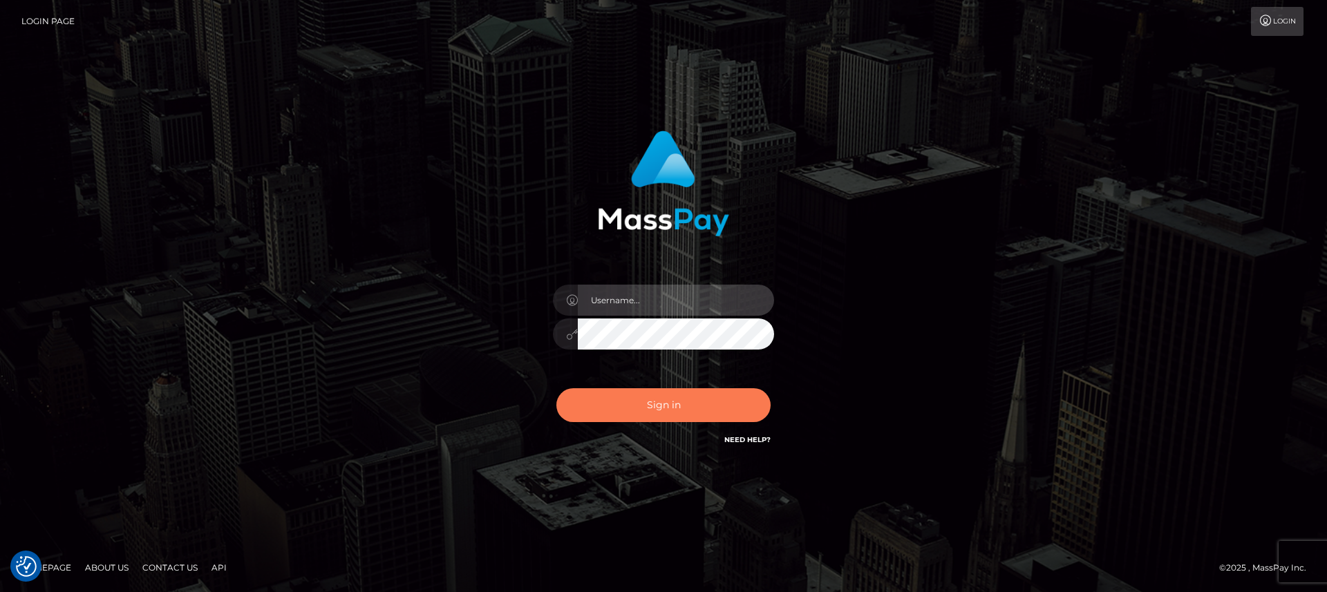
type input "[DOMAIN_NAME]"
click at [599, 420] on button "Sign in" at bounding box center [663, 405] width 214 height 34
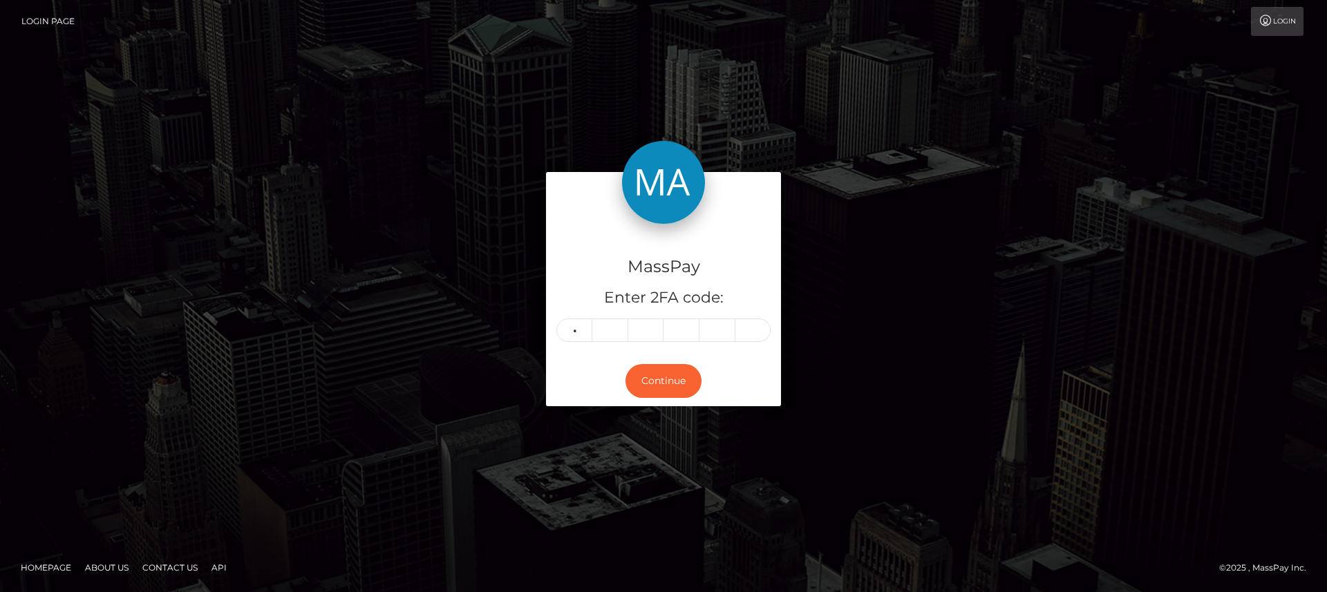
type input "4"
type input "3"
type input "1"
type input "4"
type input "6"
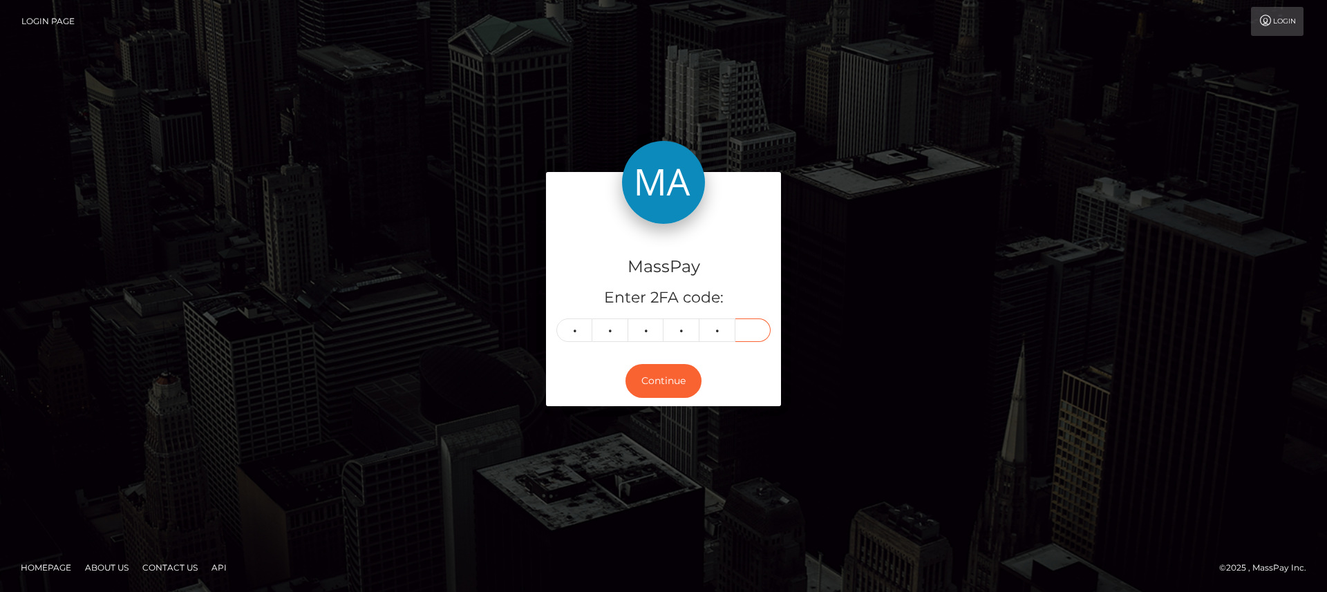
type input "7"
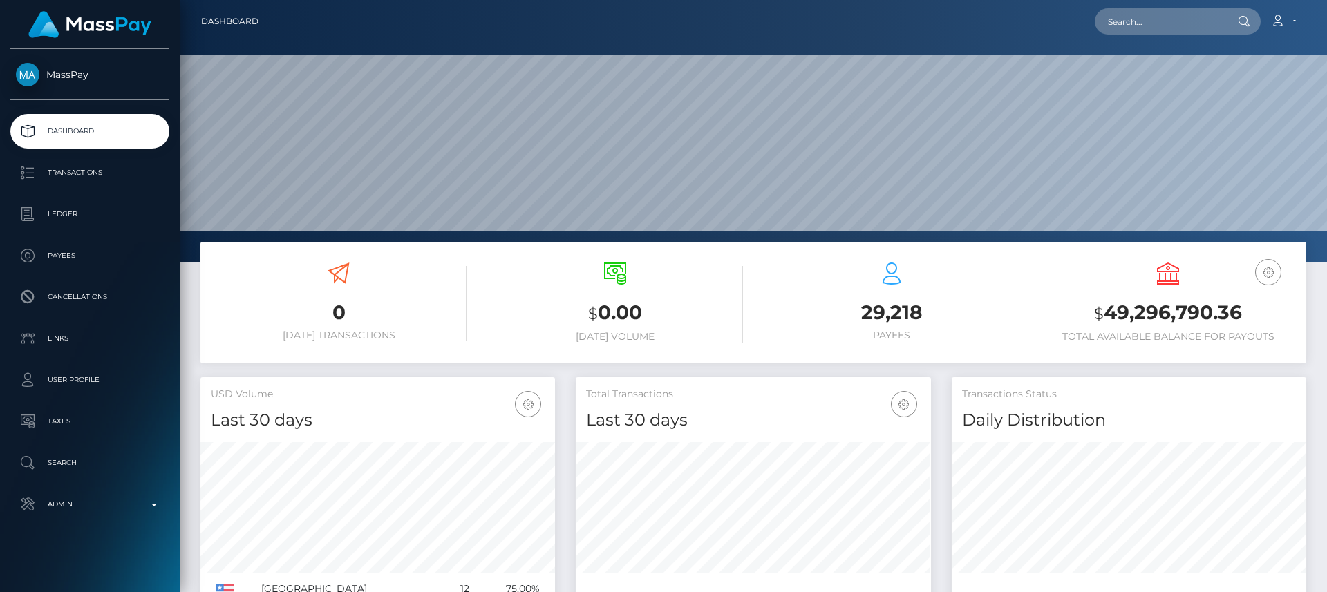
scroll to position [245, 355]
click at [1147, 21] on input "text" at bounding box center [1160, 21] width 130 height 26
paste input "[EMAIL_ADDRESS][DOMAIN_NAME]"
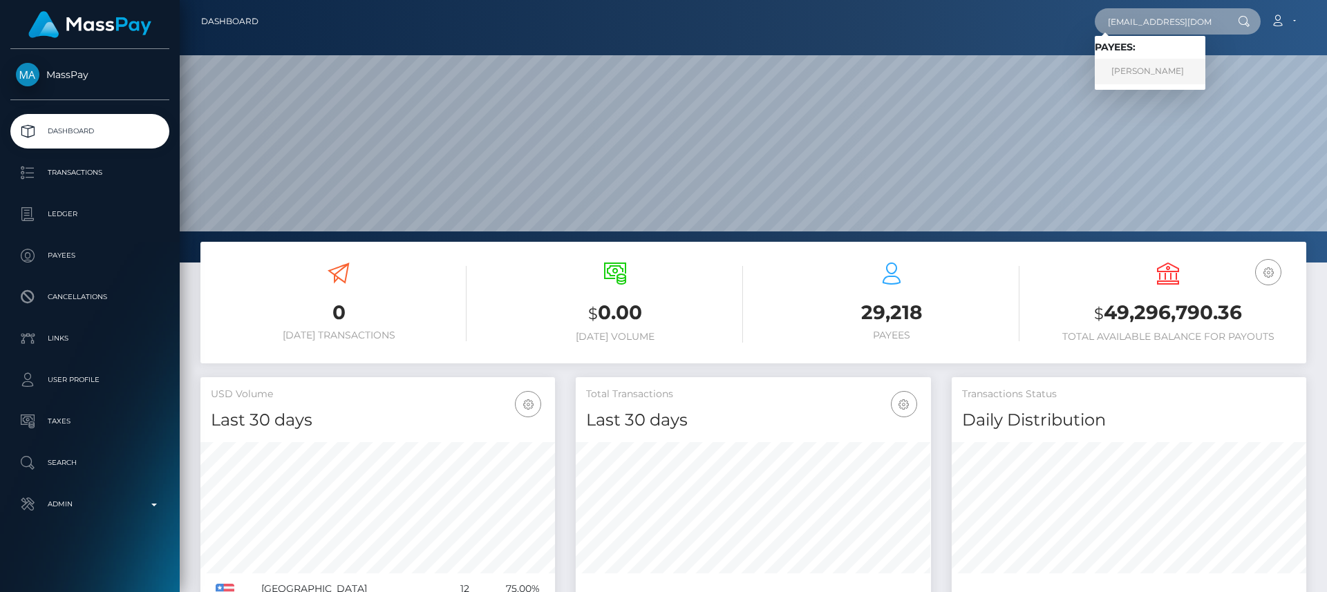
type input "[EMAIL_ADDRESS][DOMAIN_NAME]"
click at [1138, 77] on link "[PERSON_NAME]" at bounding box center [1150, 72] width 111 height 26
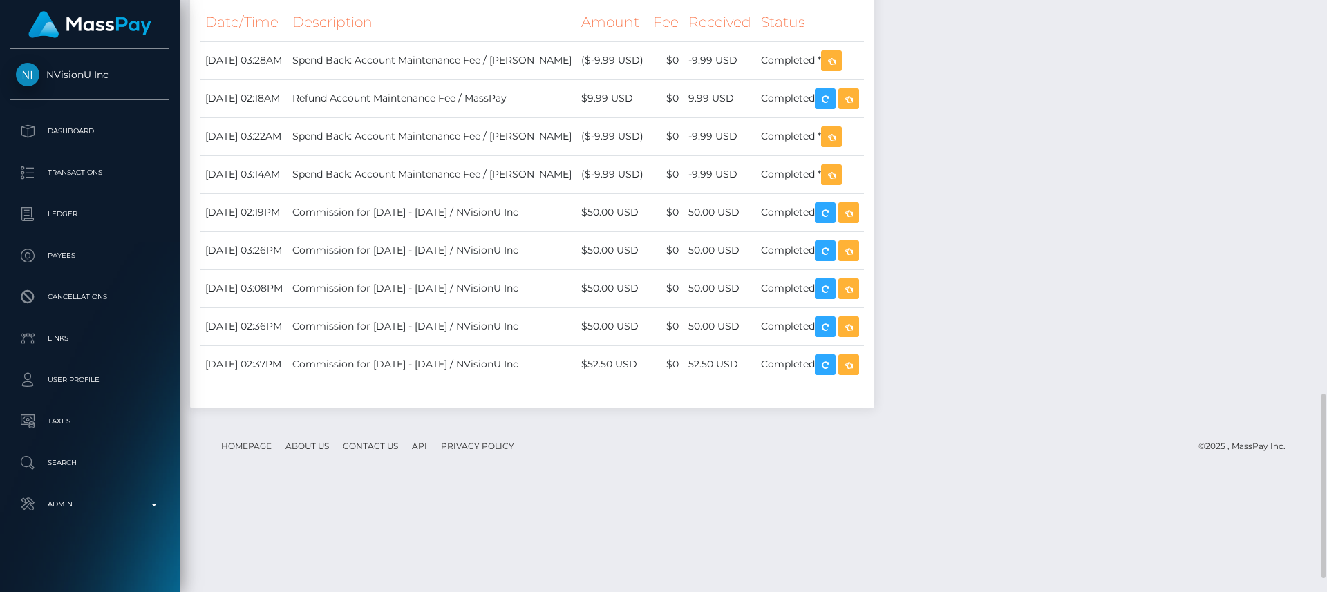
scroll to position [1247, 0]
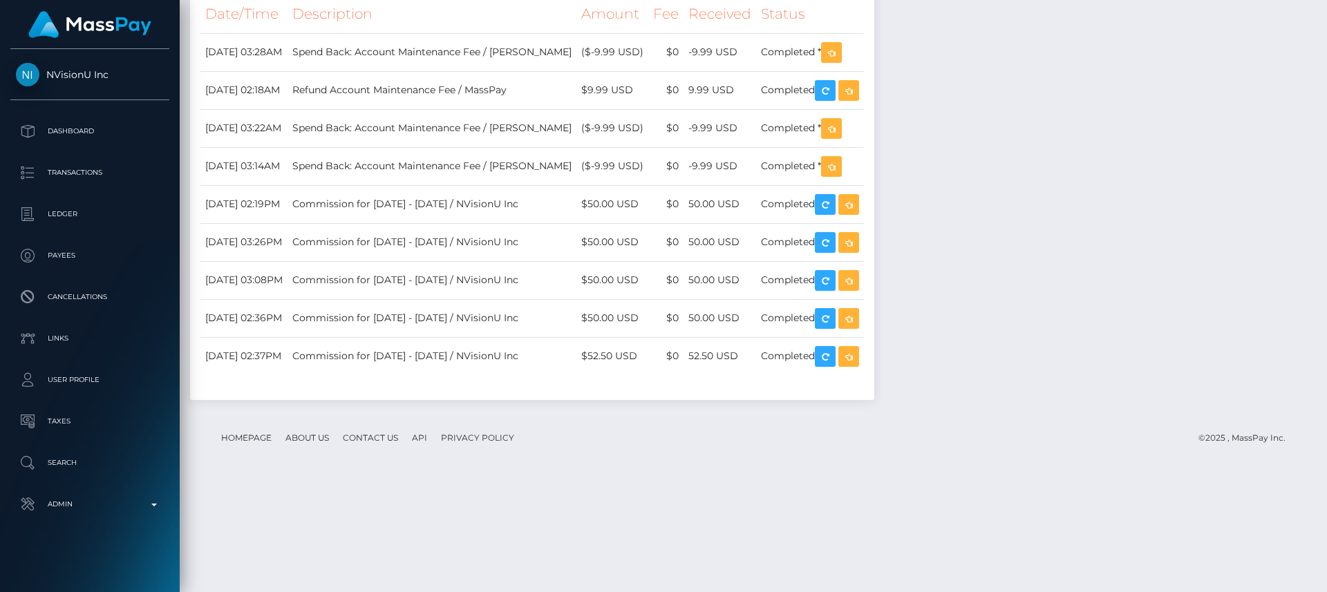
drag, startPoint x: 402, startPoint y: 172, endPoint x: 130, endPoint y: 626, distance: 529.0
click at [130, 592] on html "NVisionU Inc Dashboard Transactions Ledger Payees Cancellations" at bounding box center [663, 296] width 1327 height 592
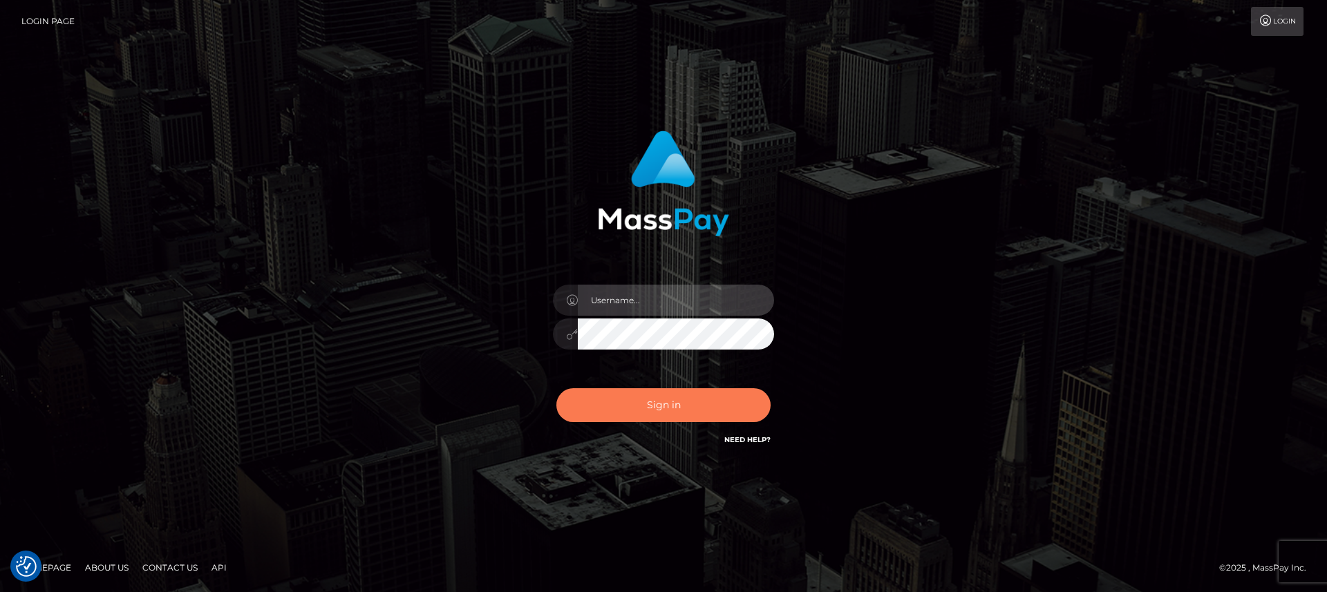
type input "nt.es"
click at [631, 393] on button "Sign in" at bounding box center [663, 405] width 214 height 34
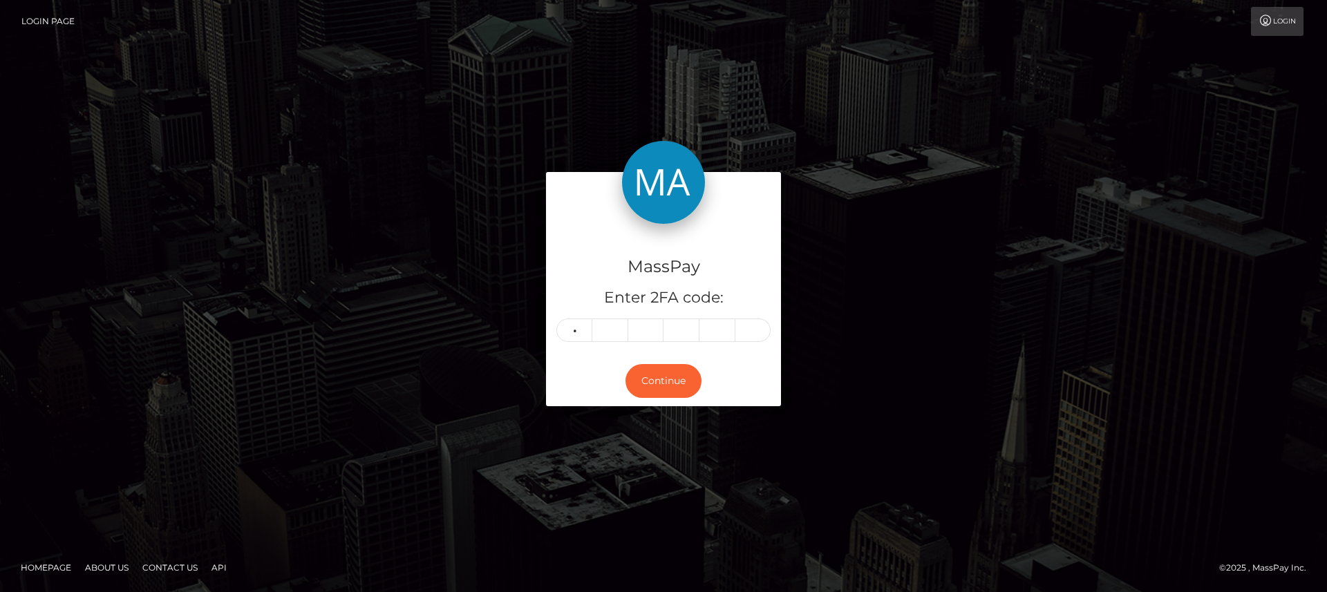
type input "2"
type input "8"
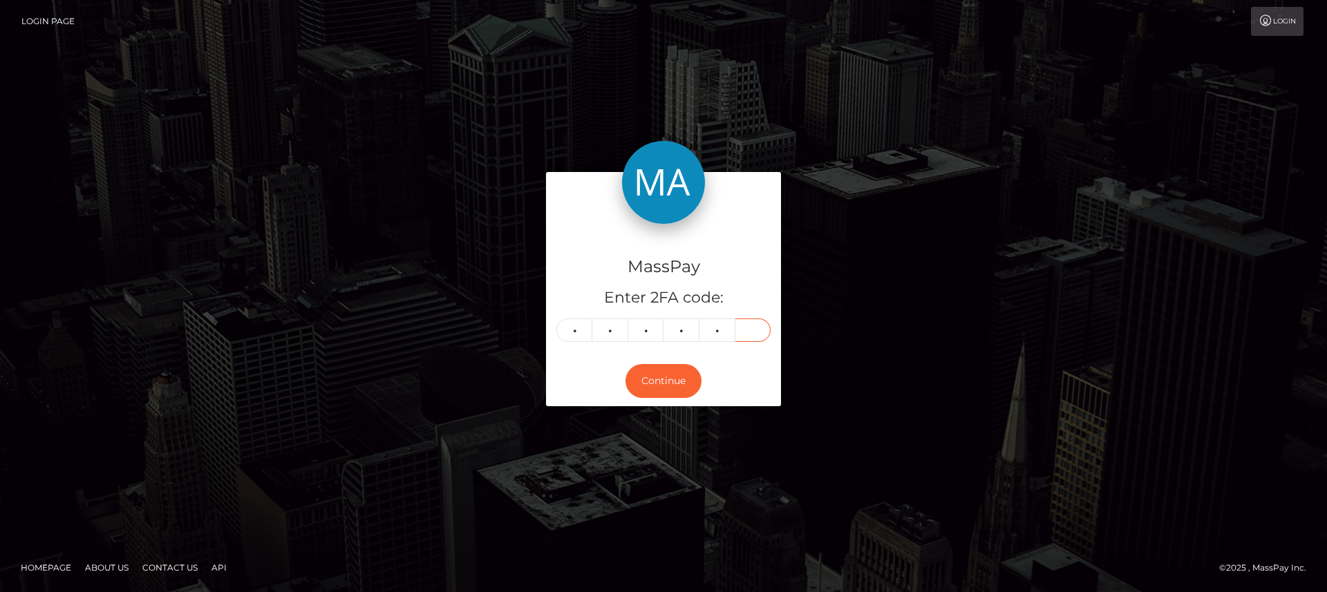
type input "8"
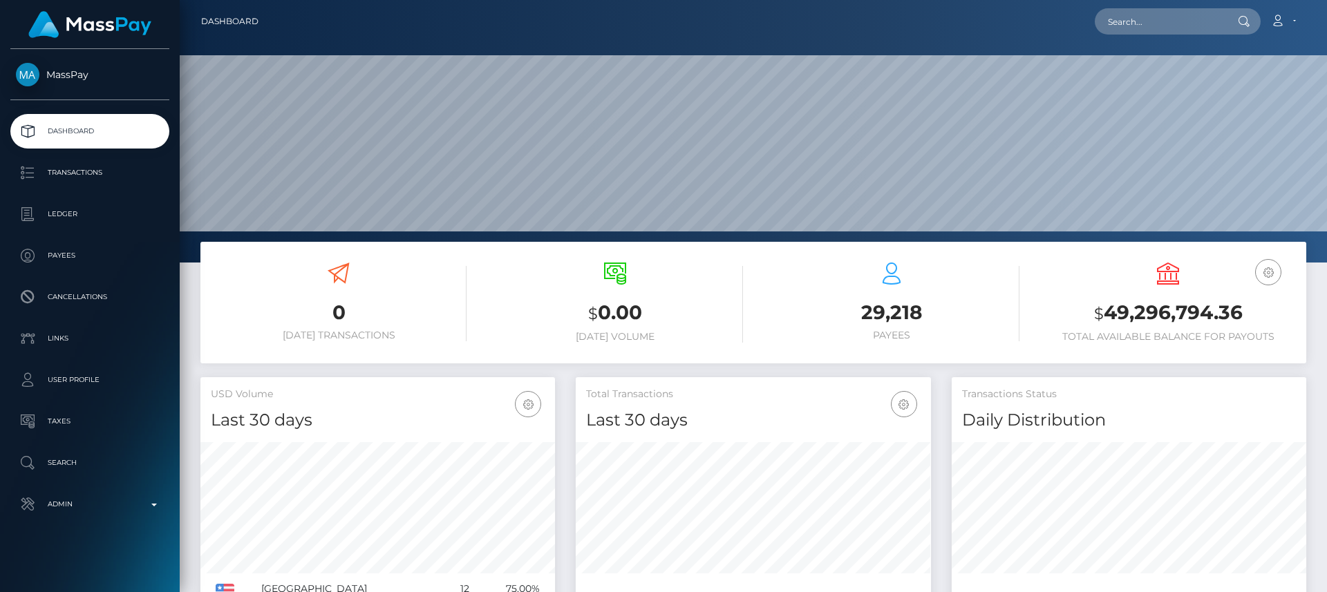
scroll to position [245, 355]
click at [1205, 21] on input "text" at bounding box center [1160, 21] width 130 height 26
paste input "jennamariesadwick@yahoo.com"
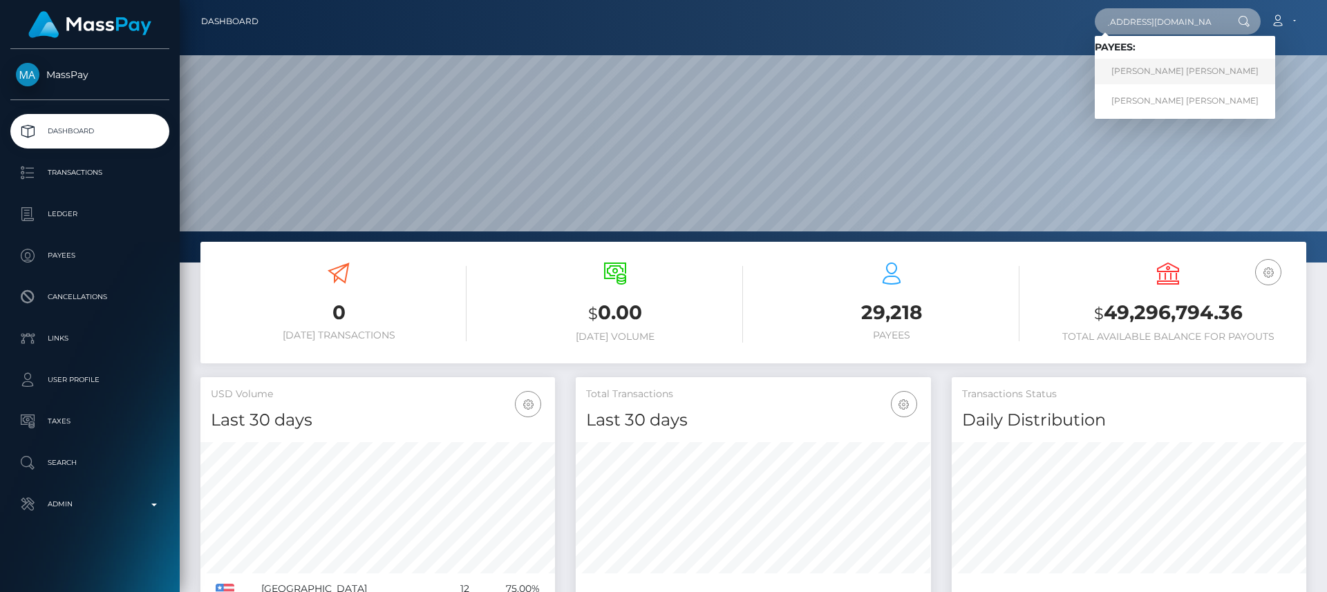
type input "jennamariesadwick@yahoo.com"
click at [1204, 63] on link "JENNA MARIE SADWICK" at bounding box center [1185, 72] width 180 height 26
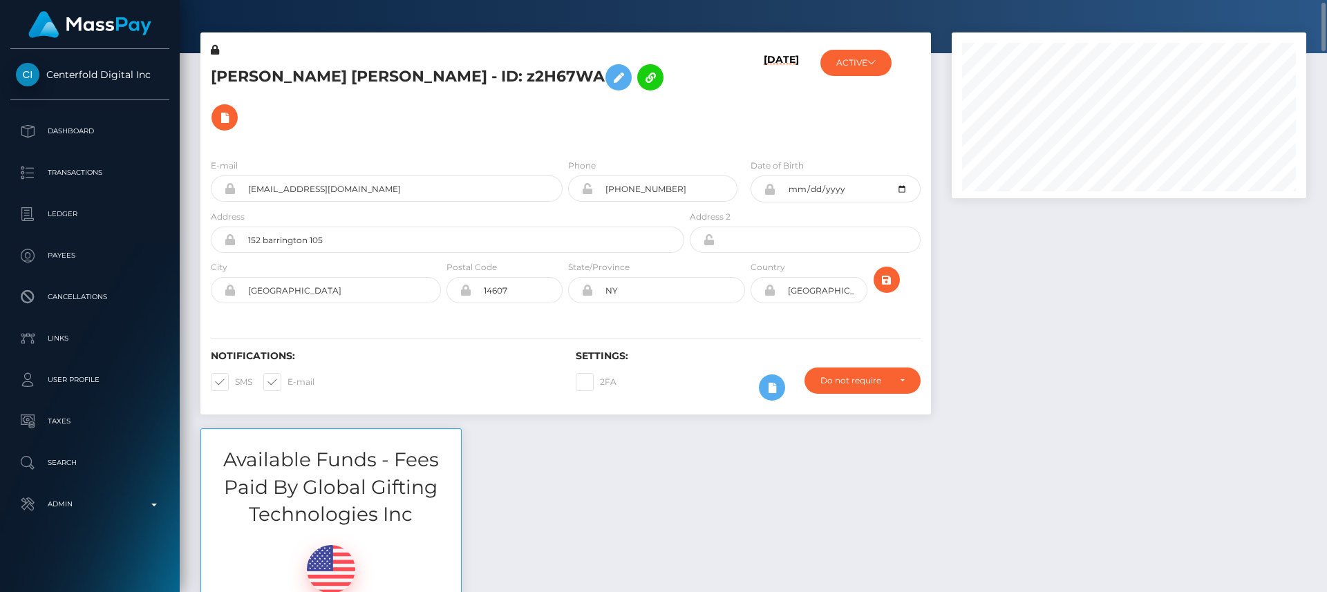
scroll to position [38, 0]
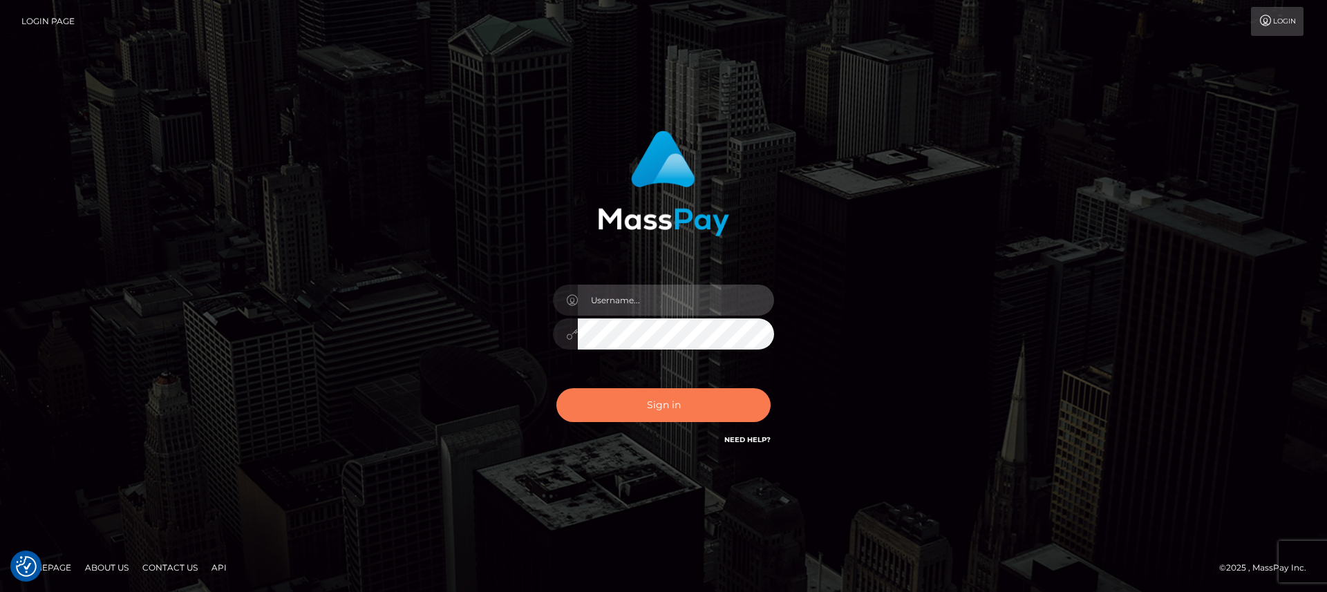
type input "[DOMAIN_NAME]"
click at [629, 401] on button "Sign in" at bounding box center [663, 405] width 214 height 34
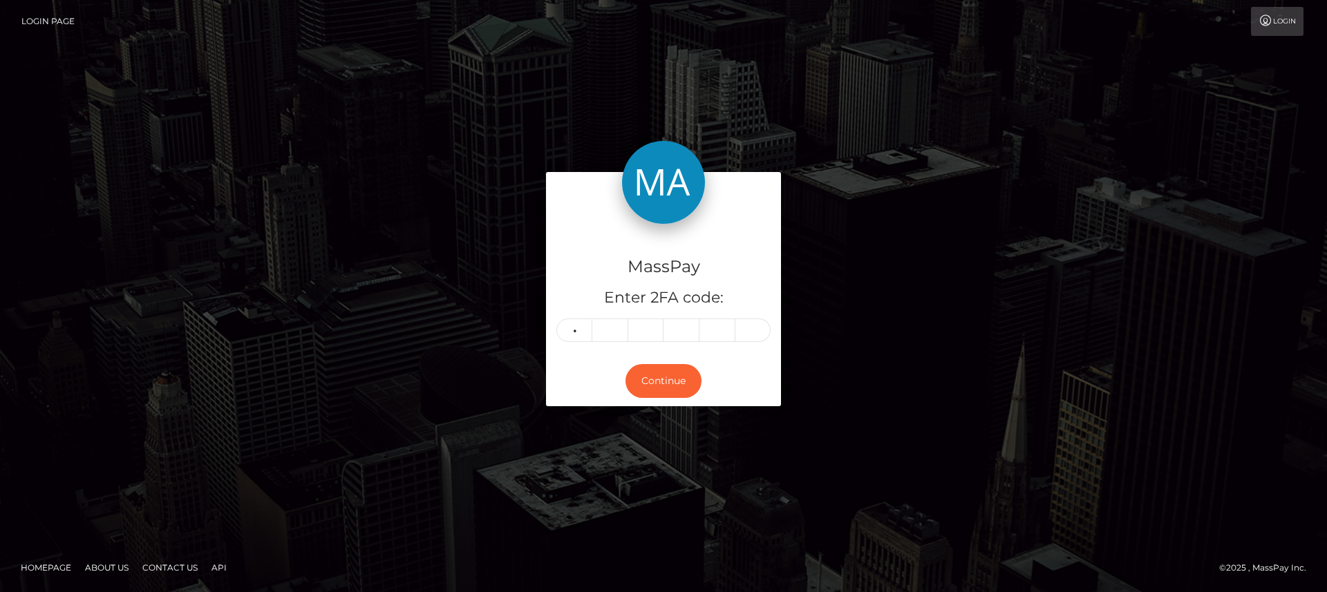
type input "7"
type input "3"
type input "7"
type input "8"
type input "2"
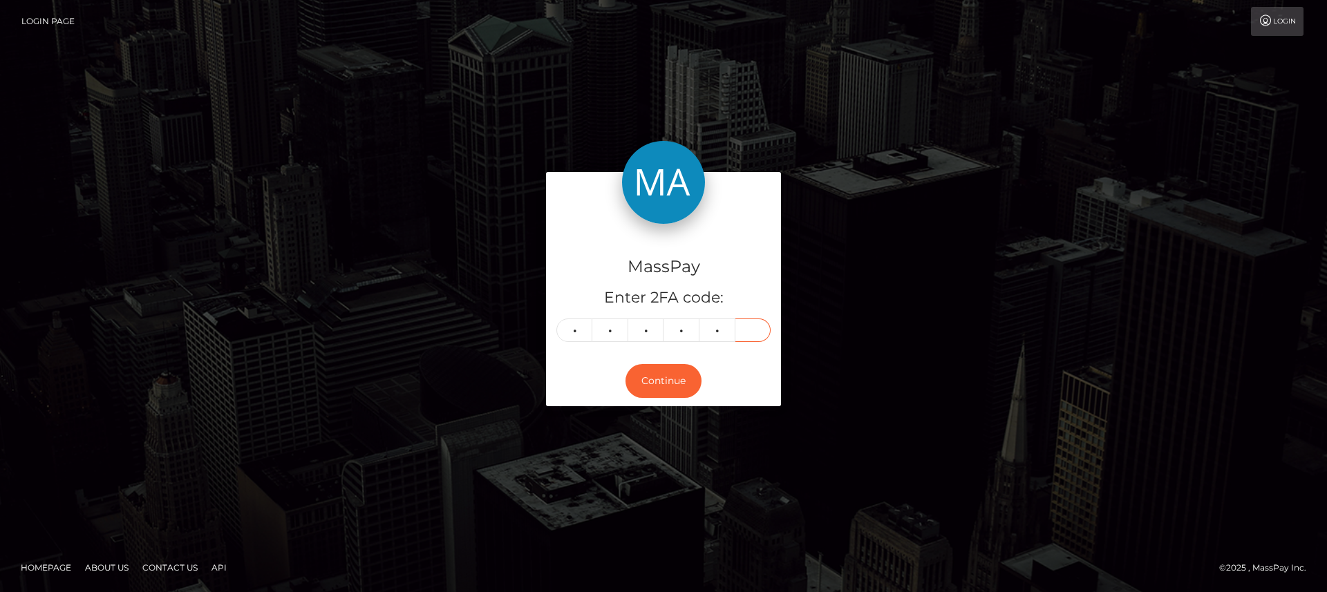
type input "1"
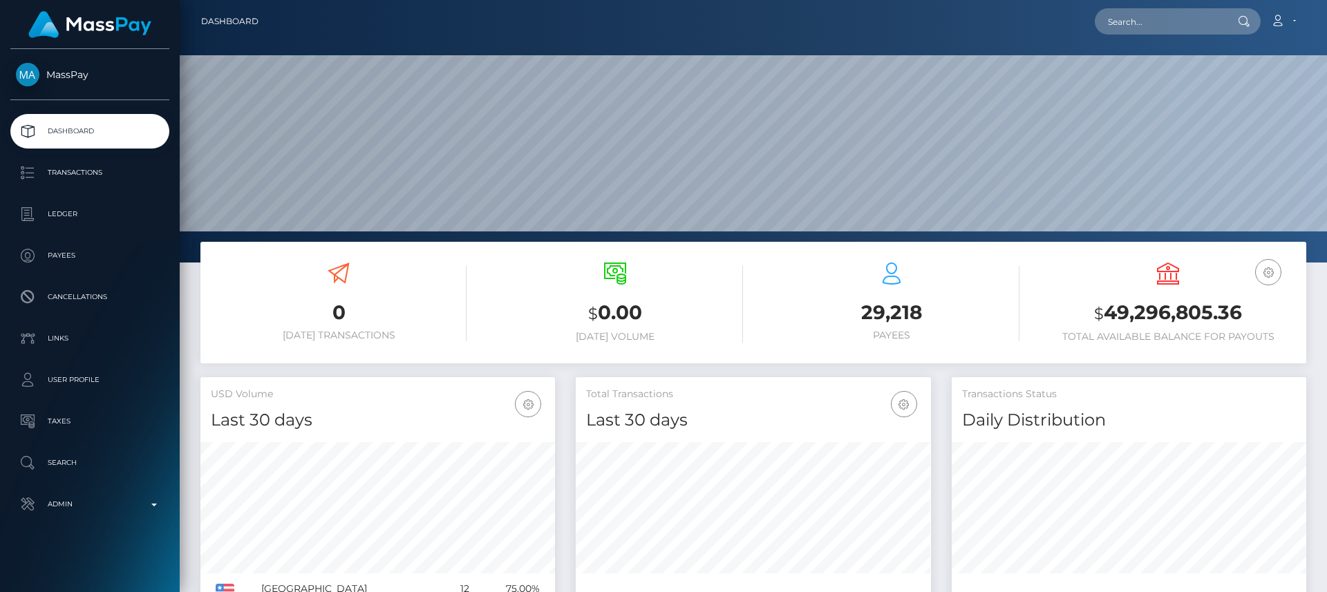
scroll to position [245, 355]
click at [1233, 21] on div at bounding box center [1243, 21] width 36 height 26
click at [1208, 15] on input "text" at bounding box center [1160, 21] width 130 height 26
paste input "jennamariesadwick@yahoo.com"
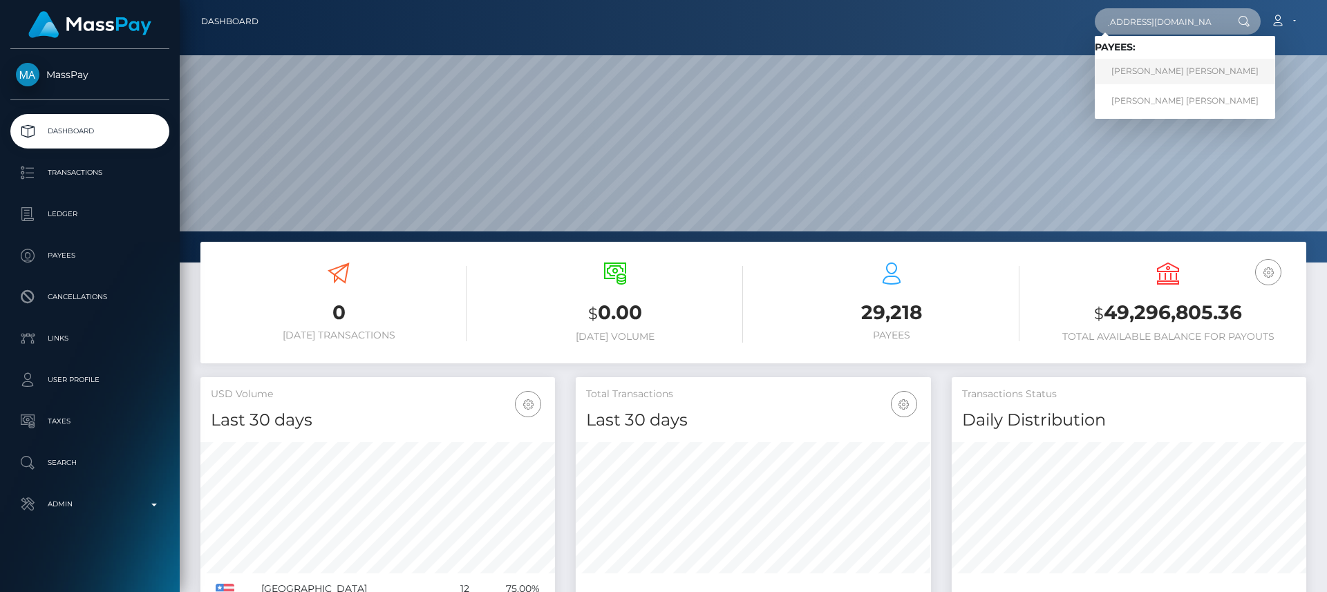
type input "jennamariesadwick@yahoo.com"
click at [1182, 64] on link "JENNA MARIE SADWICK" at bounding box center [1185, 72] width 180 height 26
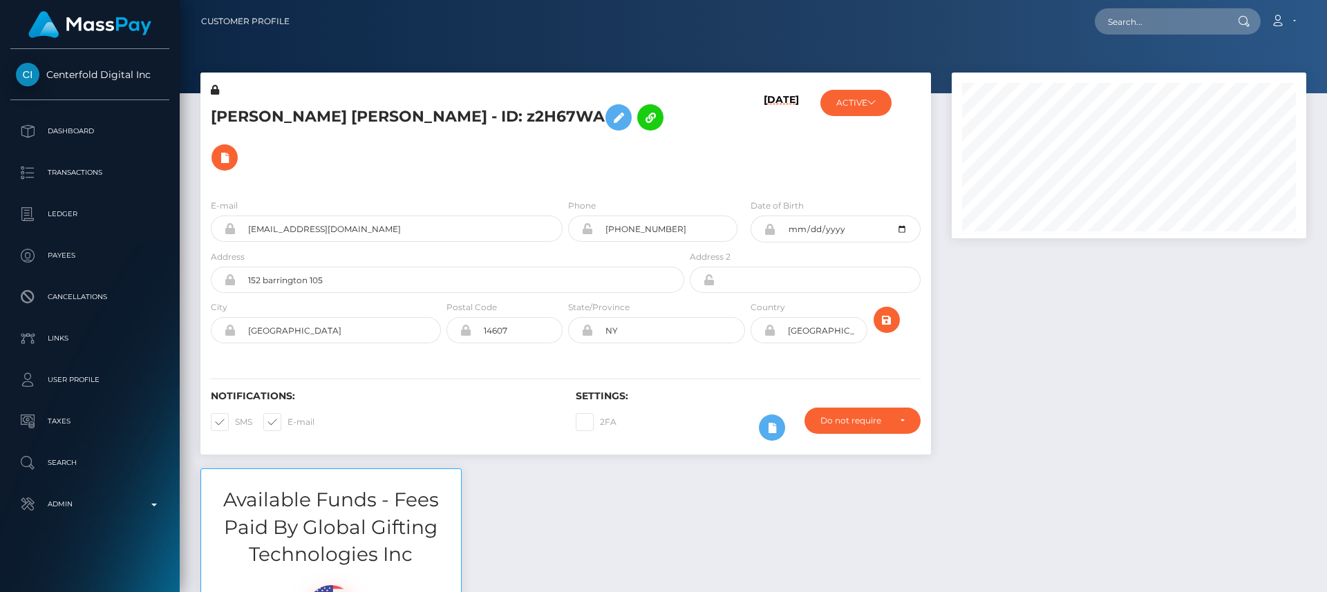
scroll to position [166, 355]
click at [816, 503] on div "Available Funds - Fees Paid By Global Gifting Technologies Inc $220.00 USD Bala…" at bounding box center [753, 597] width 1127 height 257
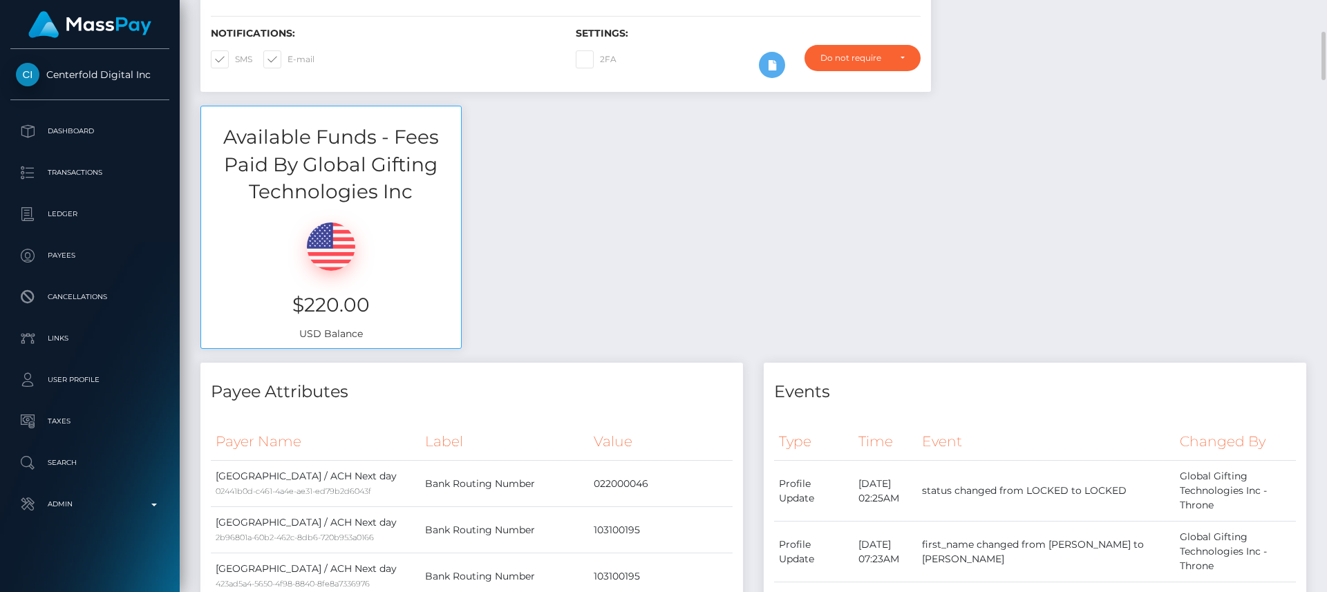
scroll to position [355, 0]
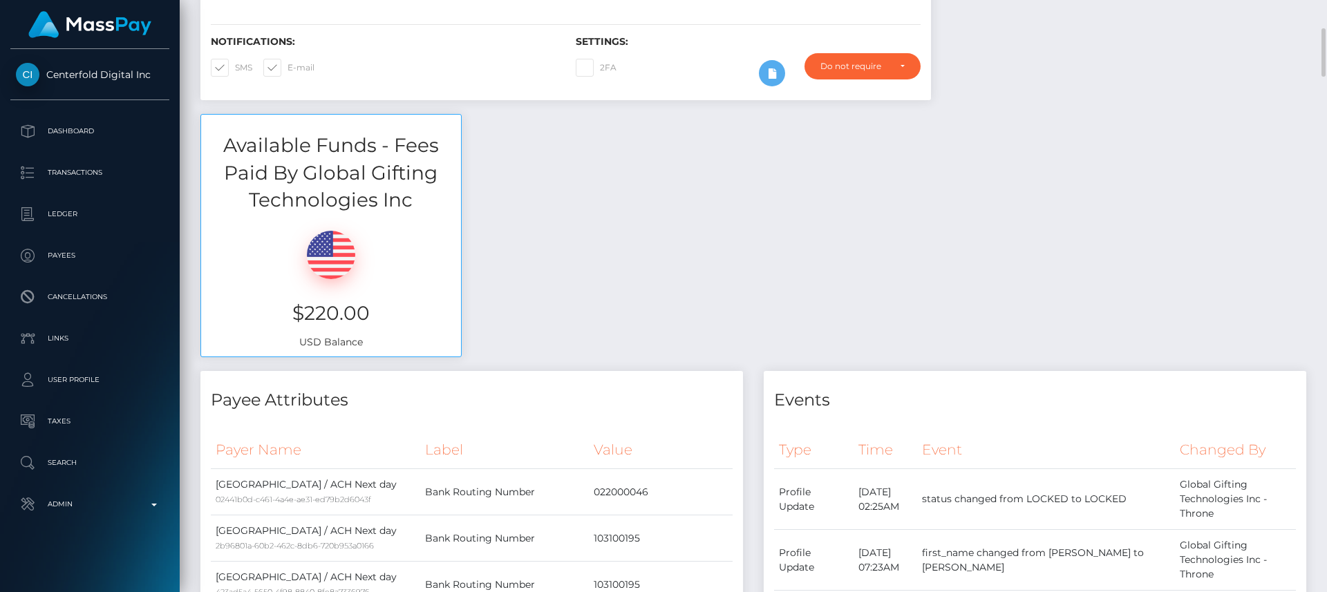
click at [337, 300] on h3 "$220.00" at bounding box center [331, 313] width 239 height 27
copy h3 "$220.00"
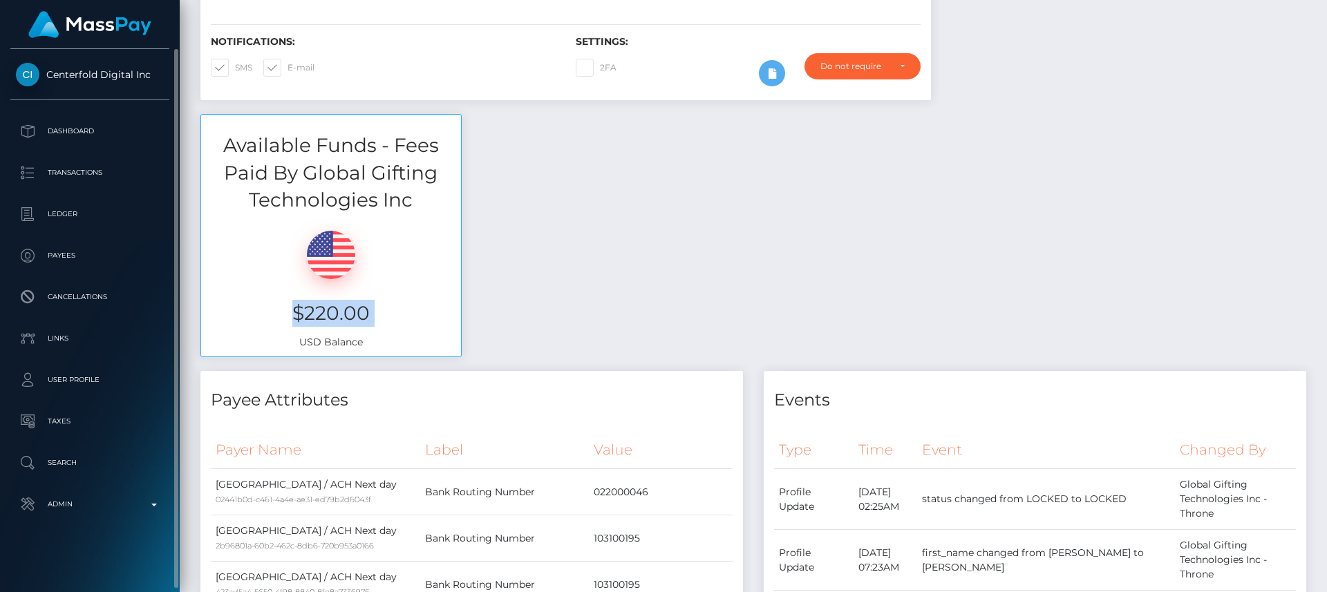
drag, startPoint x: 49, startPoint y: 57, endPoint x: 149, endPoint y: 76, distance: 102.0
click at [149, 76] on div "Centerfold Digital Inc Dashboard Transactions Ledger Payees Cancellations" at bounding box center [90, 319] width 180 height 541
copy span "Centerfold Digital Inc"
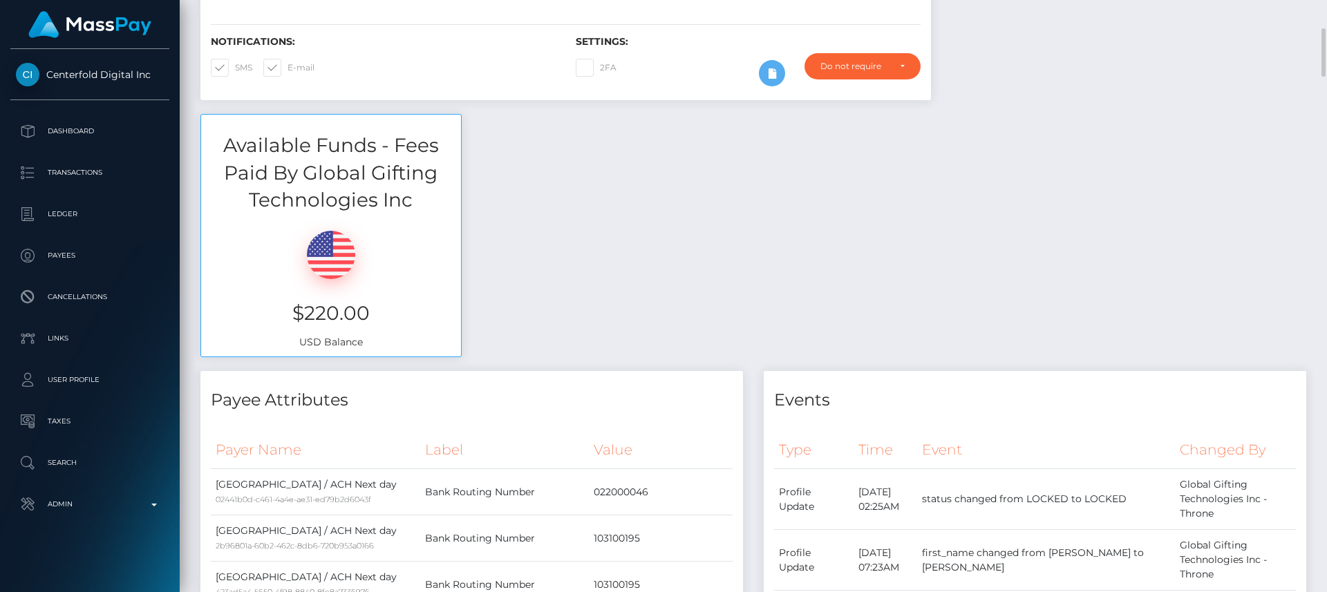
click at [496, 223] on div "Available Funds - Fees Paid By Global Gifting Technologies Inc $220.00 USD Bala…" at bounding box center [753, 242] width 1127 height 257
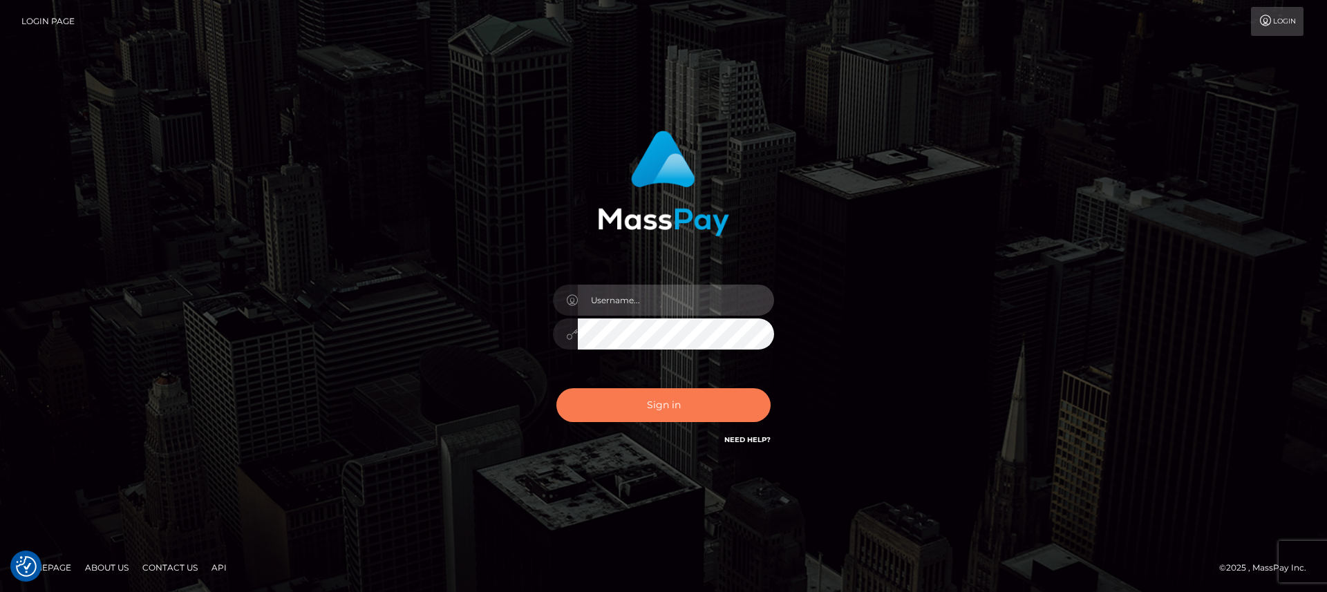
type input "[DOMAIN_NAME]"
click at [614, 402] on button "Sign in" at bounding box center [663, 405] width 214 height 34
type input "[DOMAIN_NAME]"
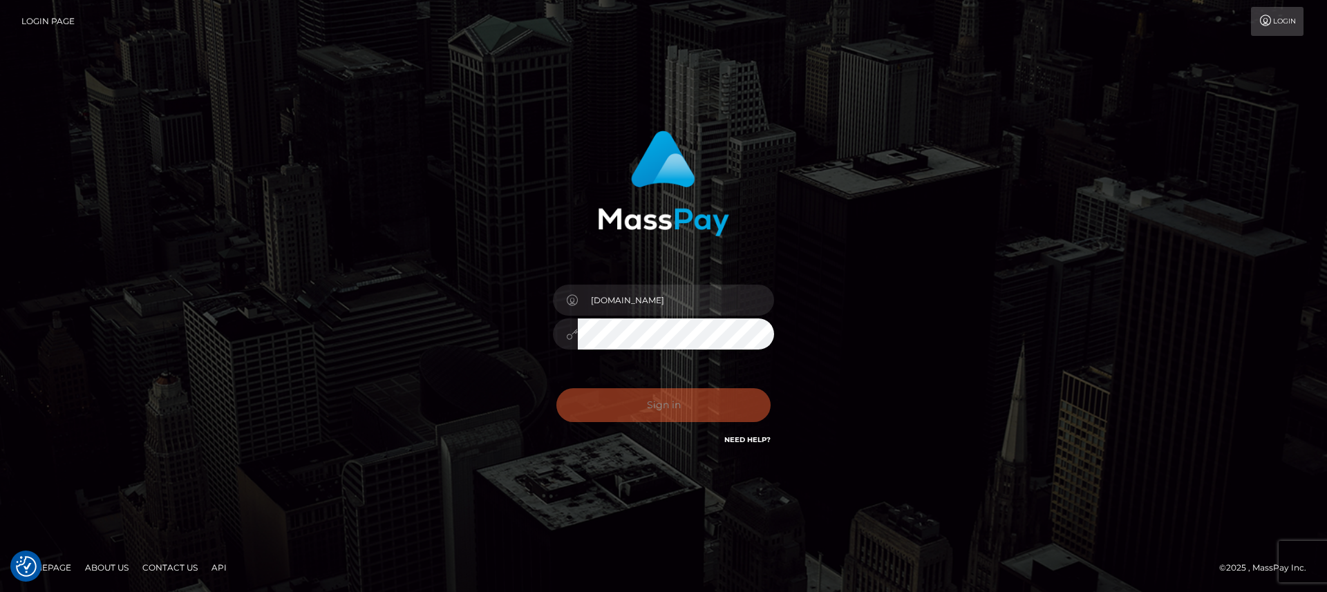
click at [614, 402] on button "Sign in" at bounding box center [663, 405] width 214 height 34
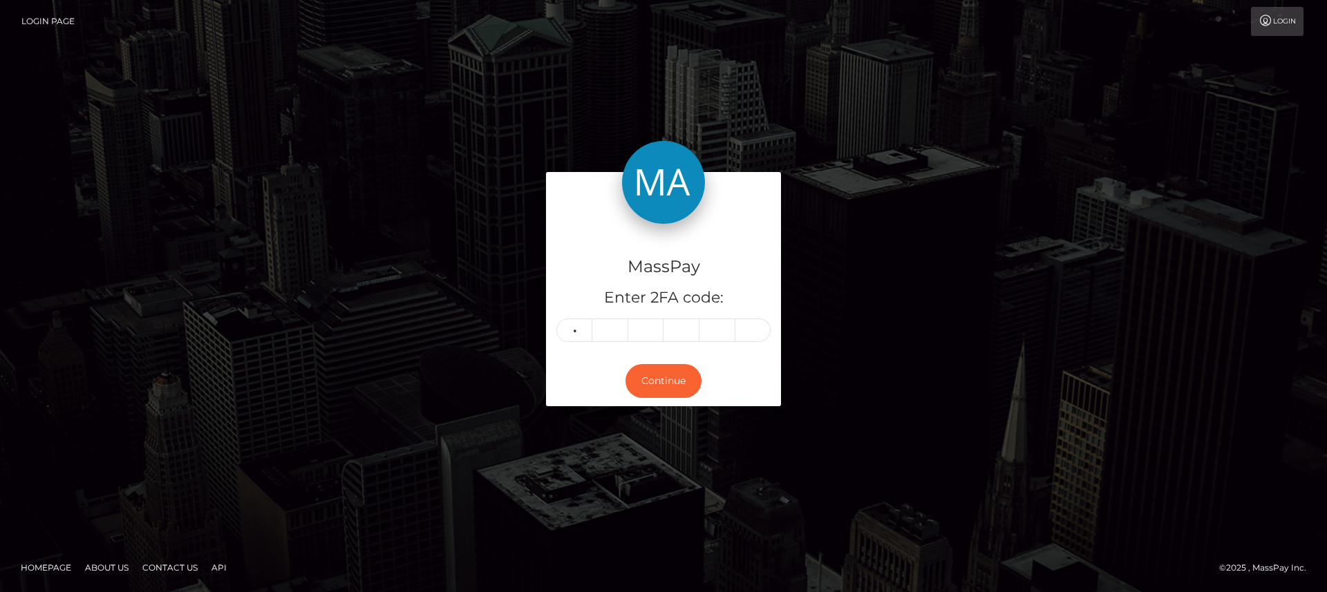
type input "2"
type input "6"
type input "3"
type input "4"
type input "2"
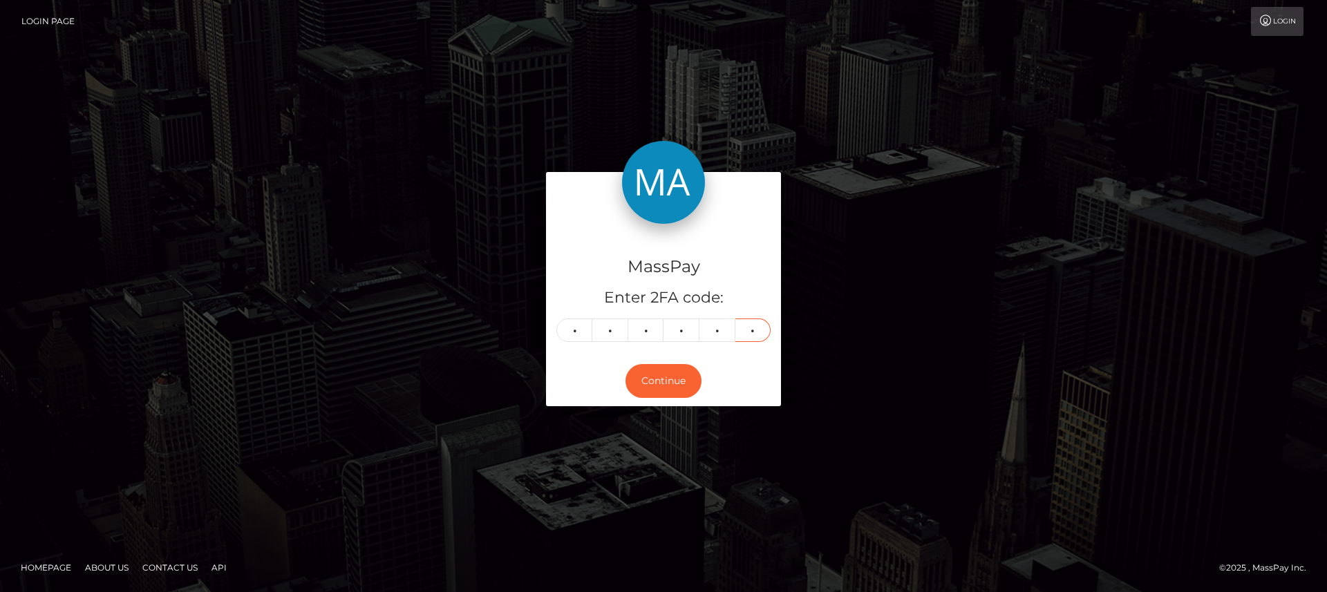
type input "0"
click at [678, 383] on button "Continue" at bounding box center [664, 381] width 76 height 34
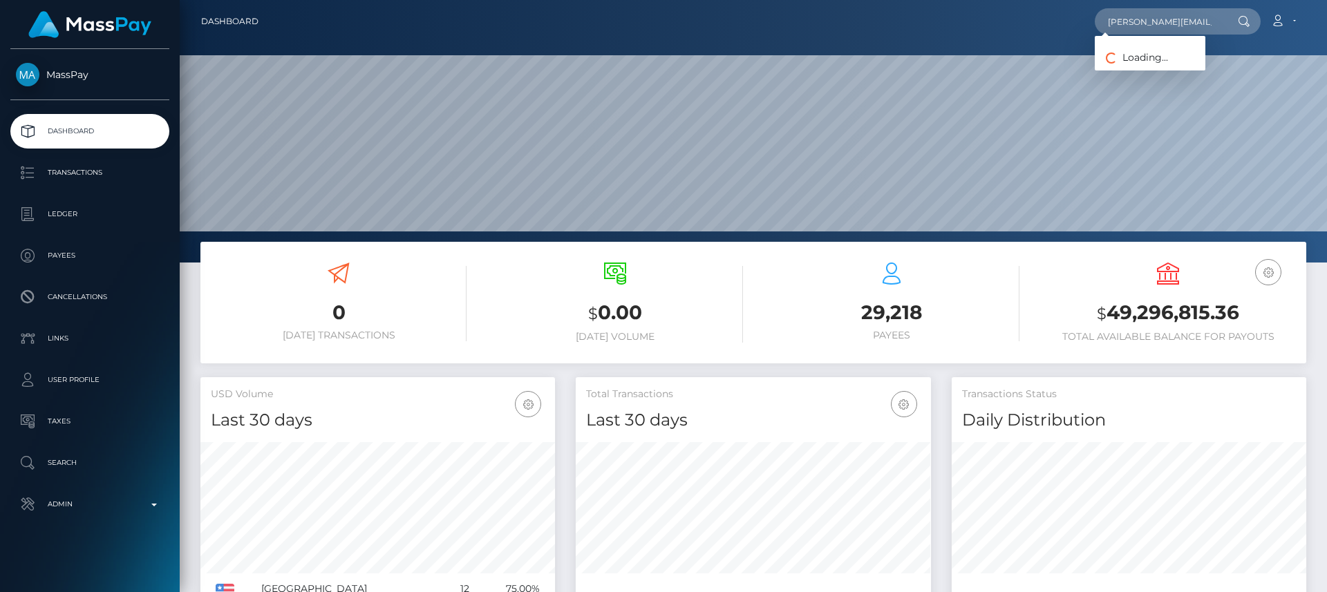
scroll to position [245, 355]
type input "[PERSON_NAME][EMAIL_ADDRESS][DOMAIN_NAME]"
click at [1121, 56] on span "Payees: [PERSON_NAME]" at bounding box center [1150, 62] width 111 height 43
click at [1161, 25] on input "[PERSON_NAME][EMAIL_ADDRESS][DOMAIN_NAME]" at bounding box center [1160, 21] width 130 height 26
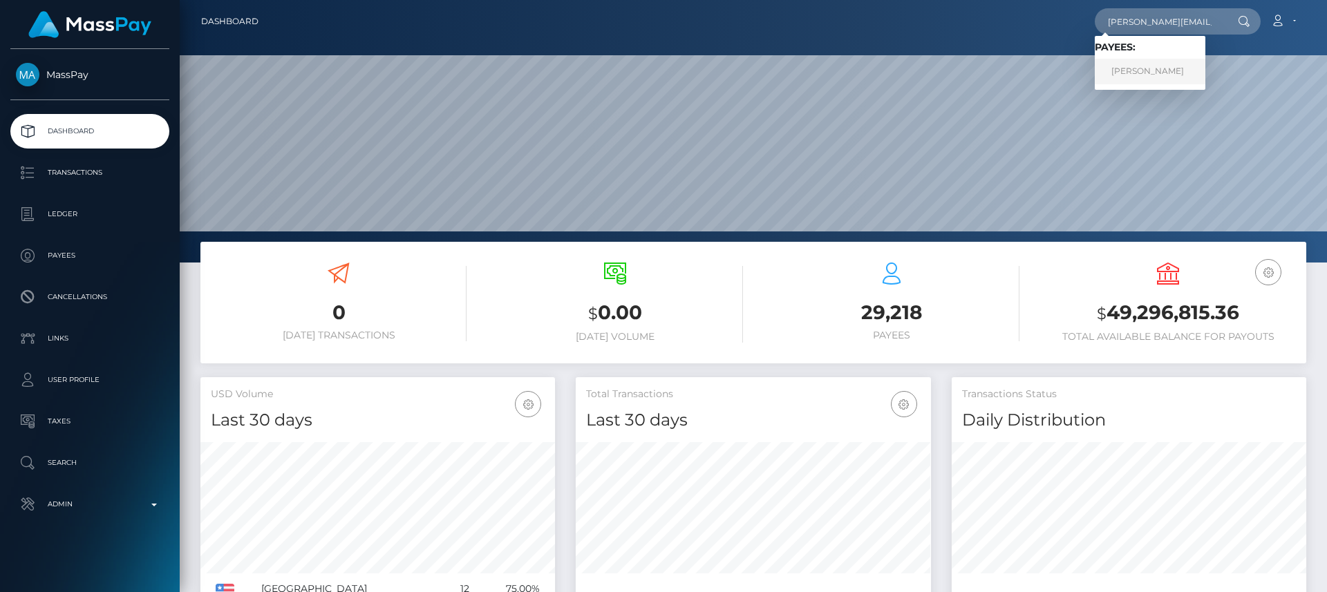
click at [1166, 64] on link "[PERSON_NAME]" at bounding box center [1150, 72] width 111 height 26
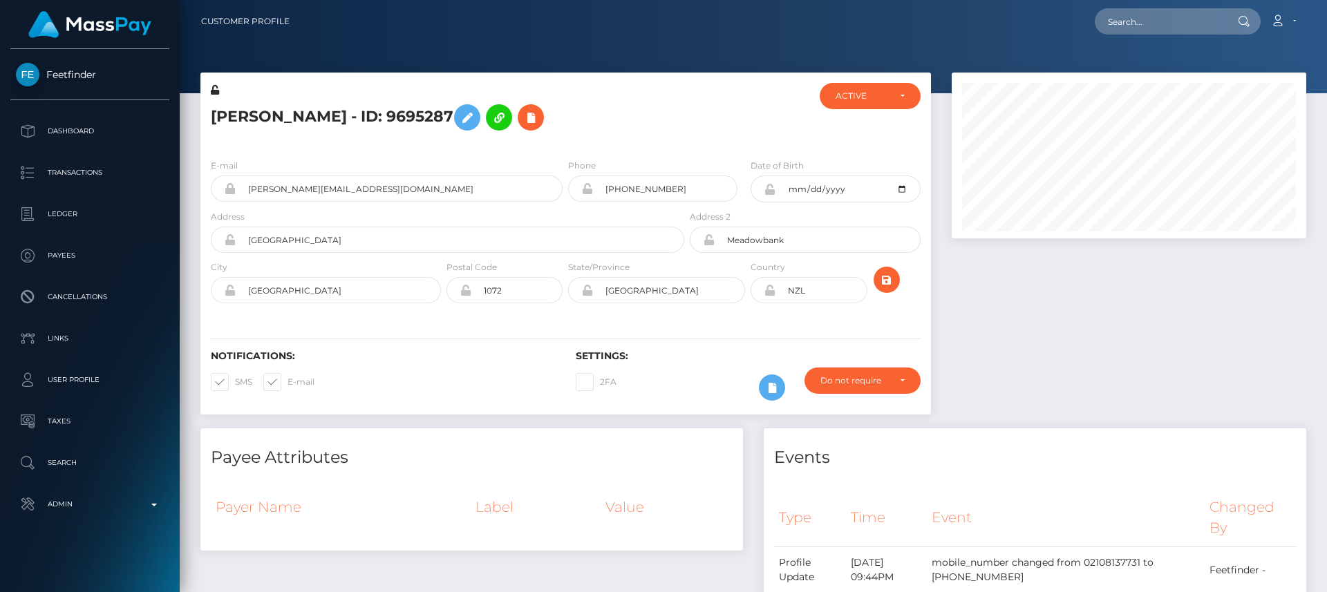
scroll to position [166, 355]
click at [240, 135] on h5 "[PERSON_NAME] - ID: 9695287" at bounding box center [444, 117] width 466 height 40
drag, startPoint x: 240, startPoint y: 135, endPoint x: 225, endPoint y: 110, distance: 28.8
click at [225, 110] on h5 "[PERSON_NAME] - ID: 9695287" at bounding box center [444, 117] width 466 height 40
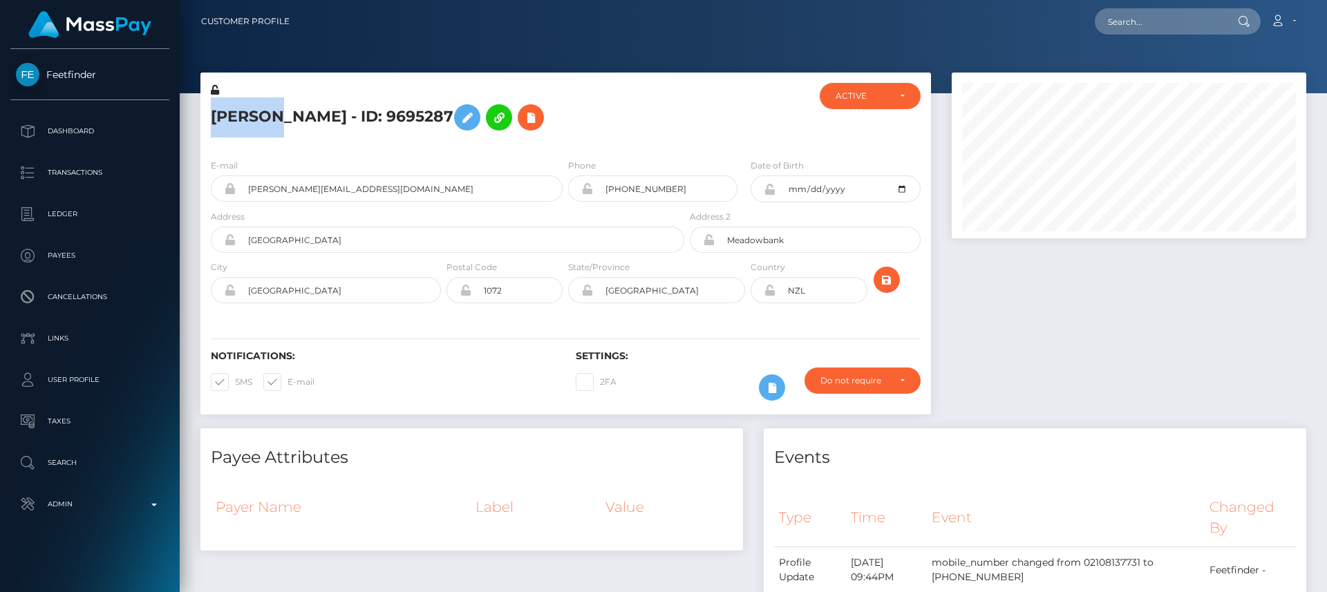
copy h5 "[PERSON_NAME]"
click at [574, 429] on div "Payee Attributes" at bounding box center [471, 449] width 543 height 41
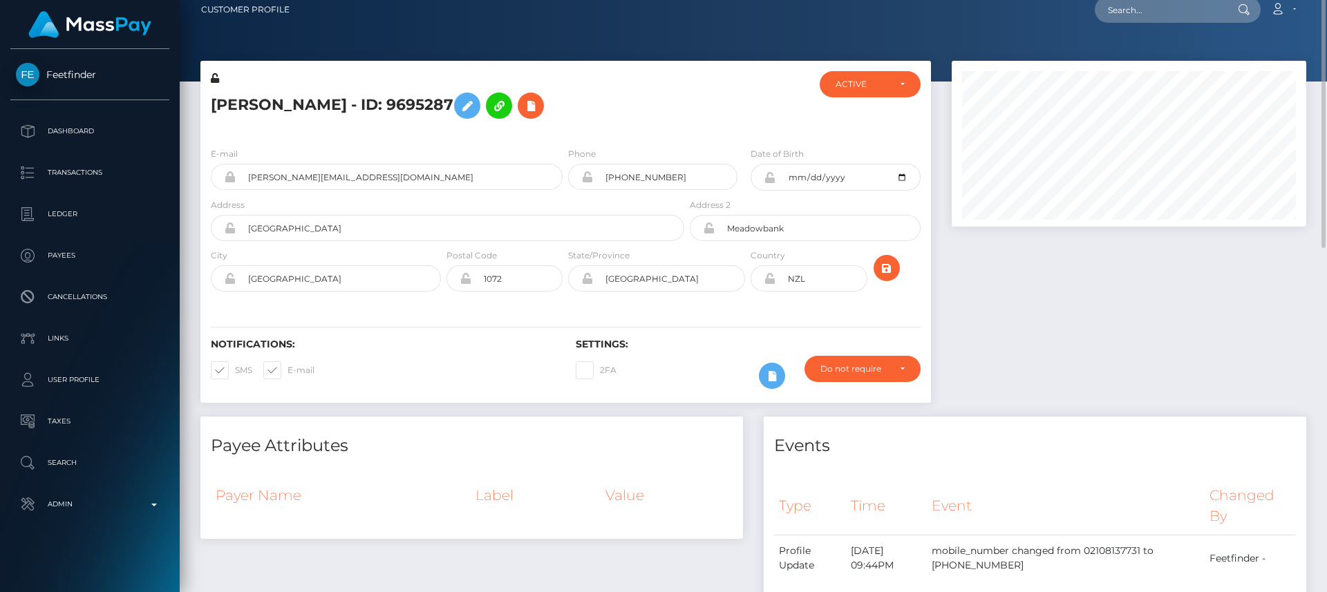
scroll to position [0, 0]
